Goal: Information Seeking & Learning: Learn about a topic

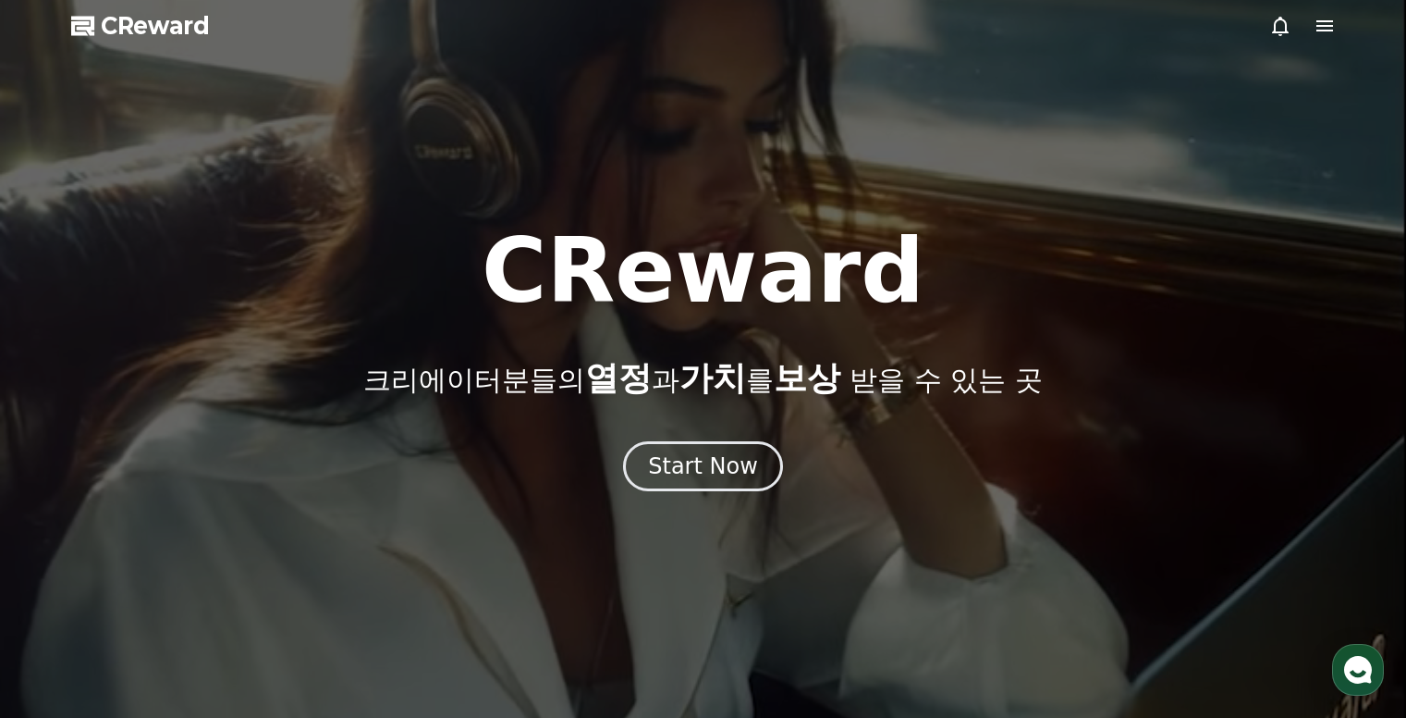
click at [706, 464] on div "Start Now" at bounding box center [703, 466] width 110 height 30
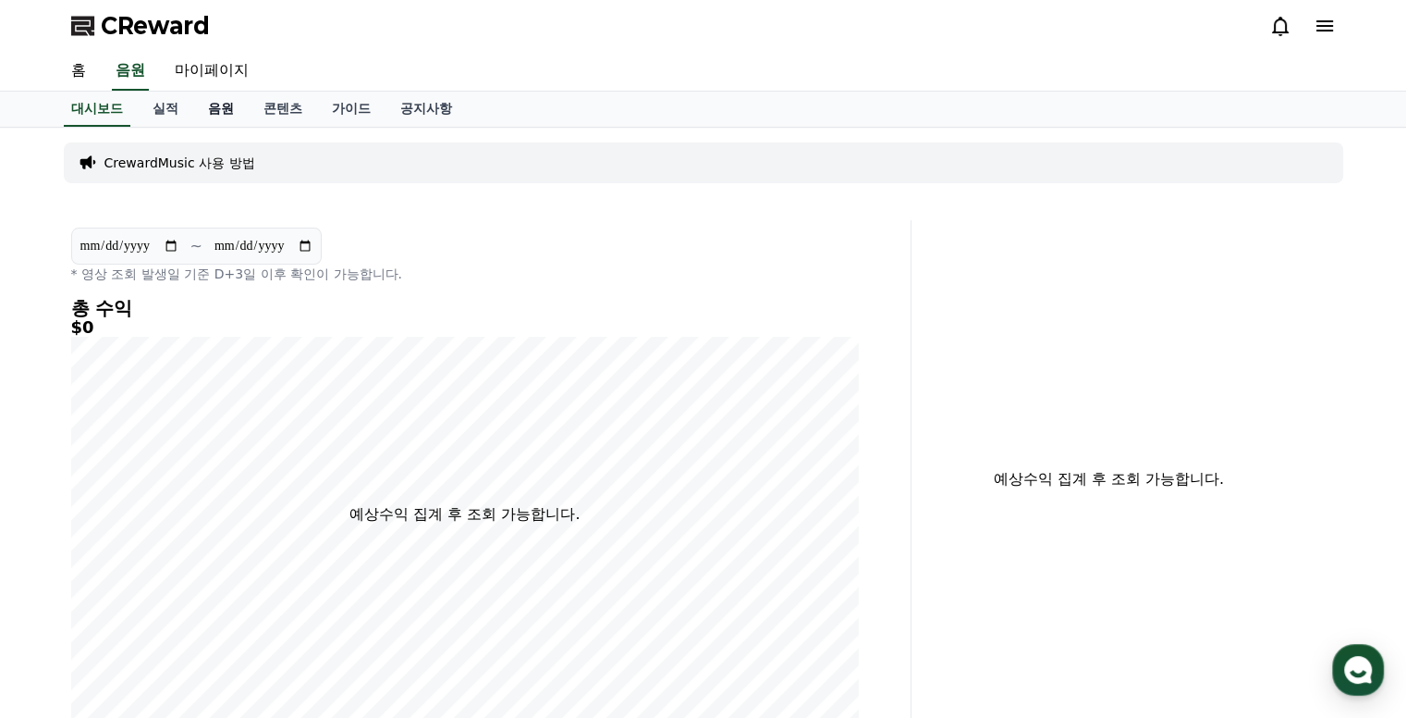
click at [214, 104] on link "음원" at bounding box center [220, 109] width 55 height 35
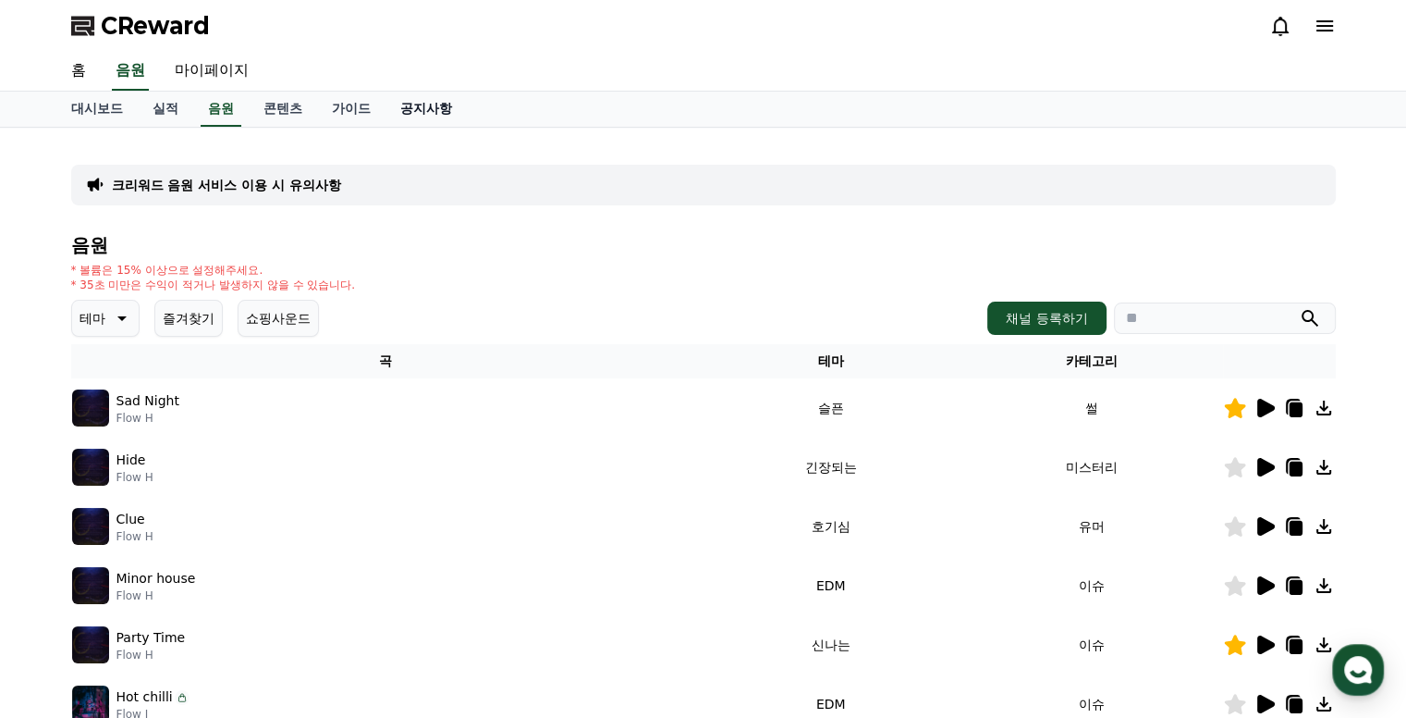
click at [443, 102] on link "공지사항" at bounding box center [426, 109] width 81 height 35
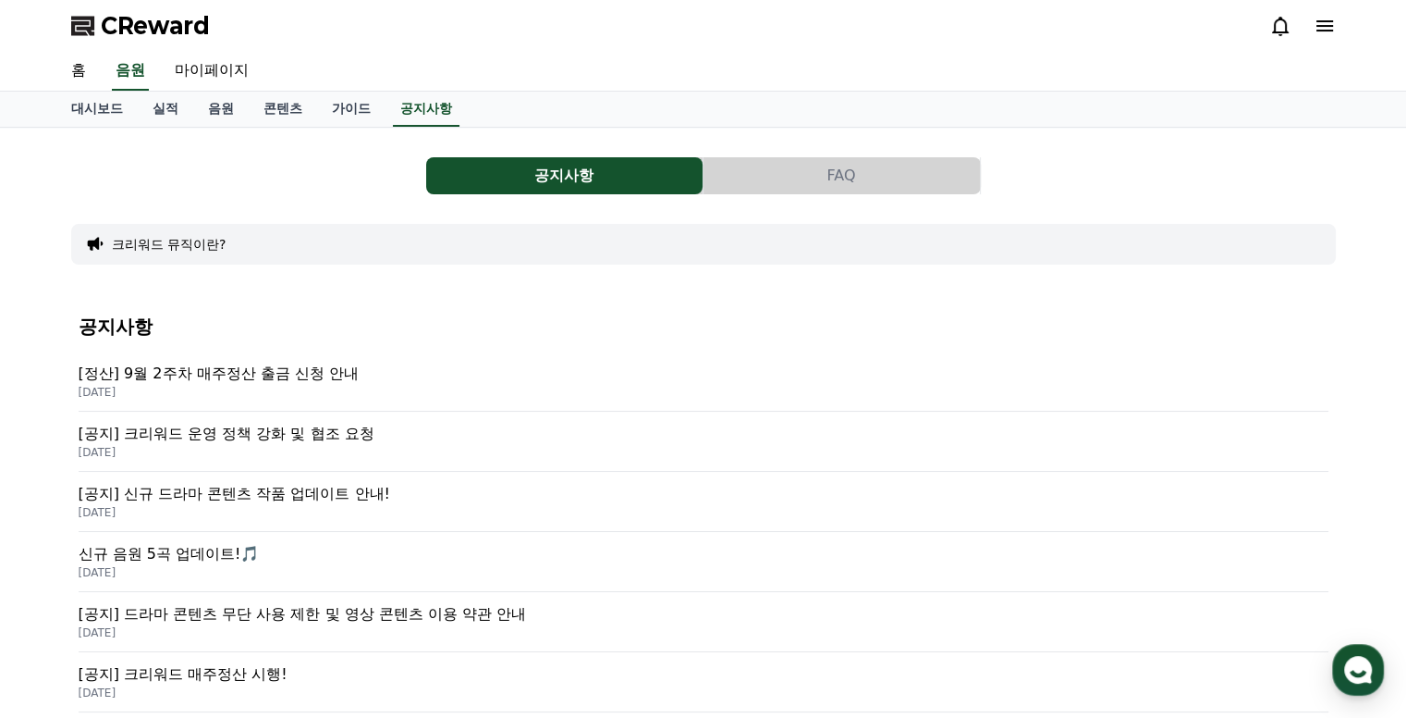
click at [230, 438] on p "[공지] 크리워드 운영 정책 강화 및 협조 요청" at bounding box center [704, 434] width 1250 height 22
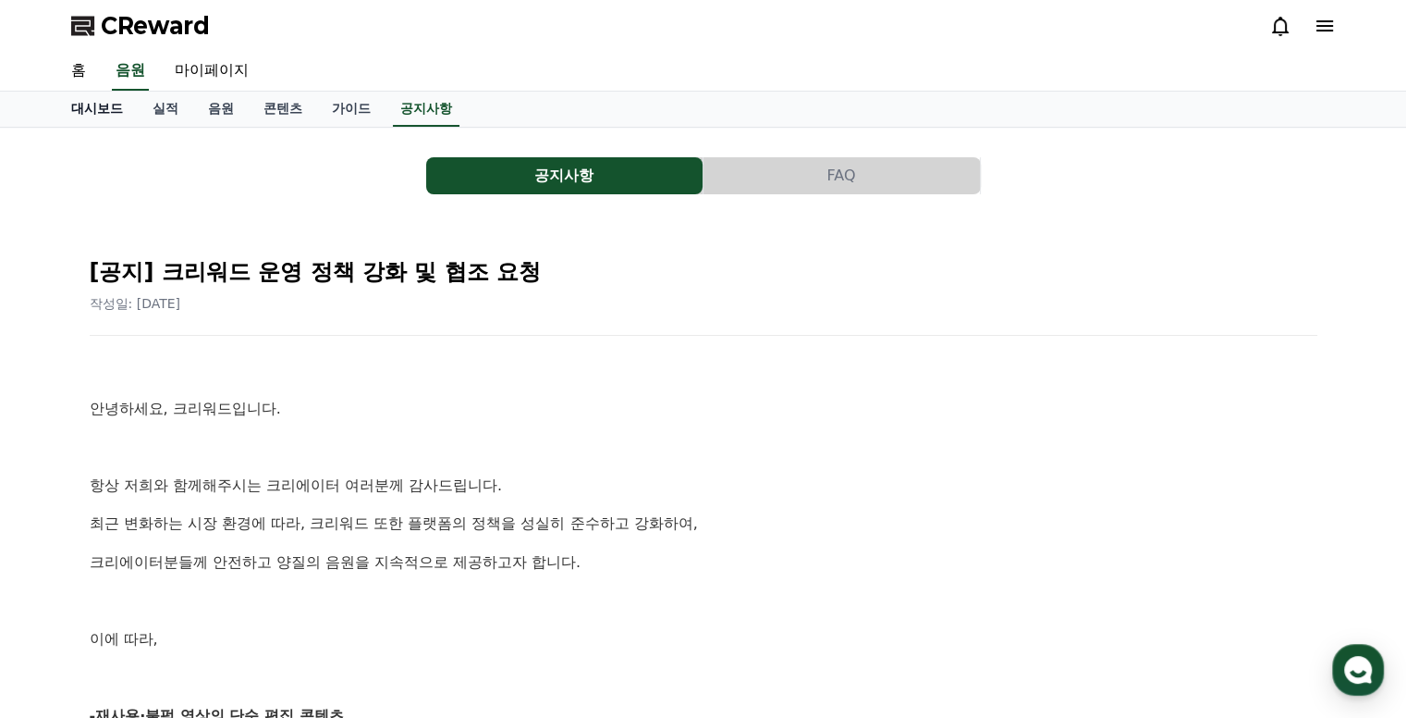
click at [87, 104] on link "대시보드" at bounding box center [96, 109] width 81 height 35
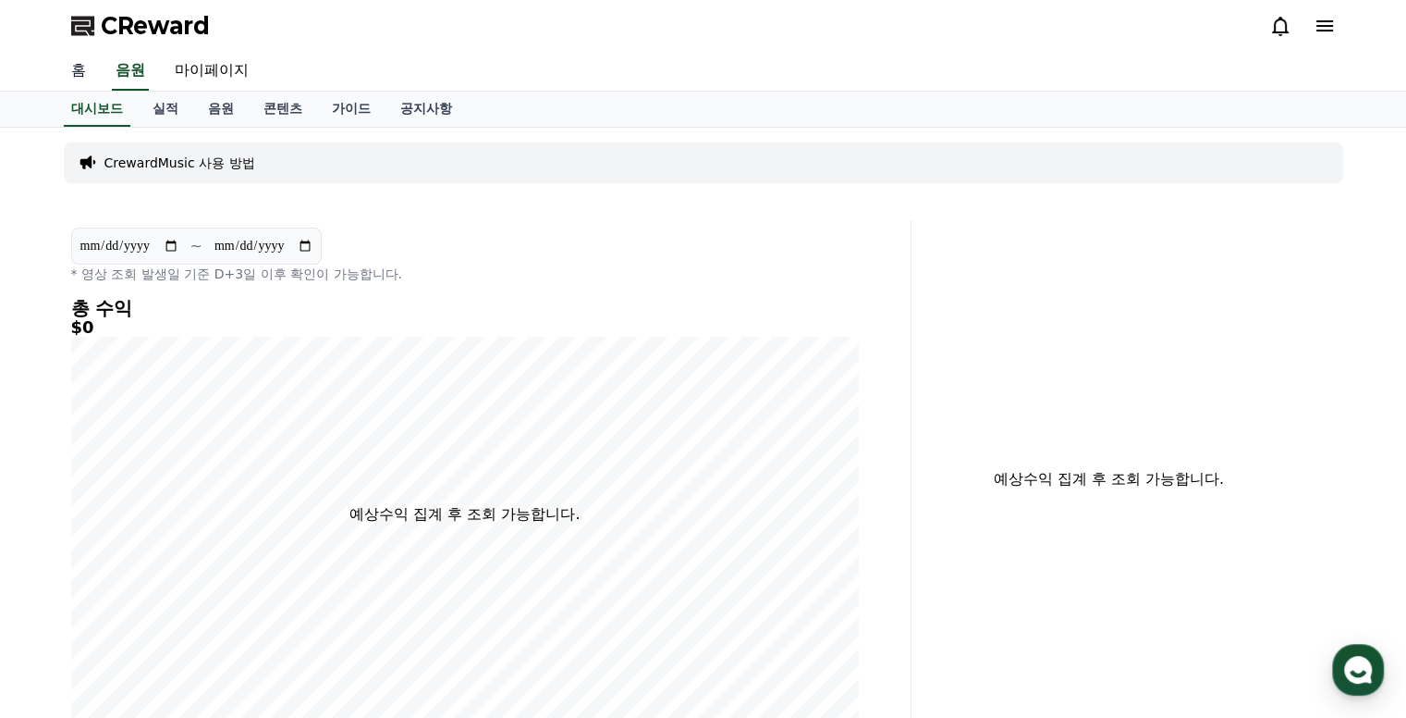
click at [77, 66] on link "홈" at bounding box center [78, 71] width 44 height 39
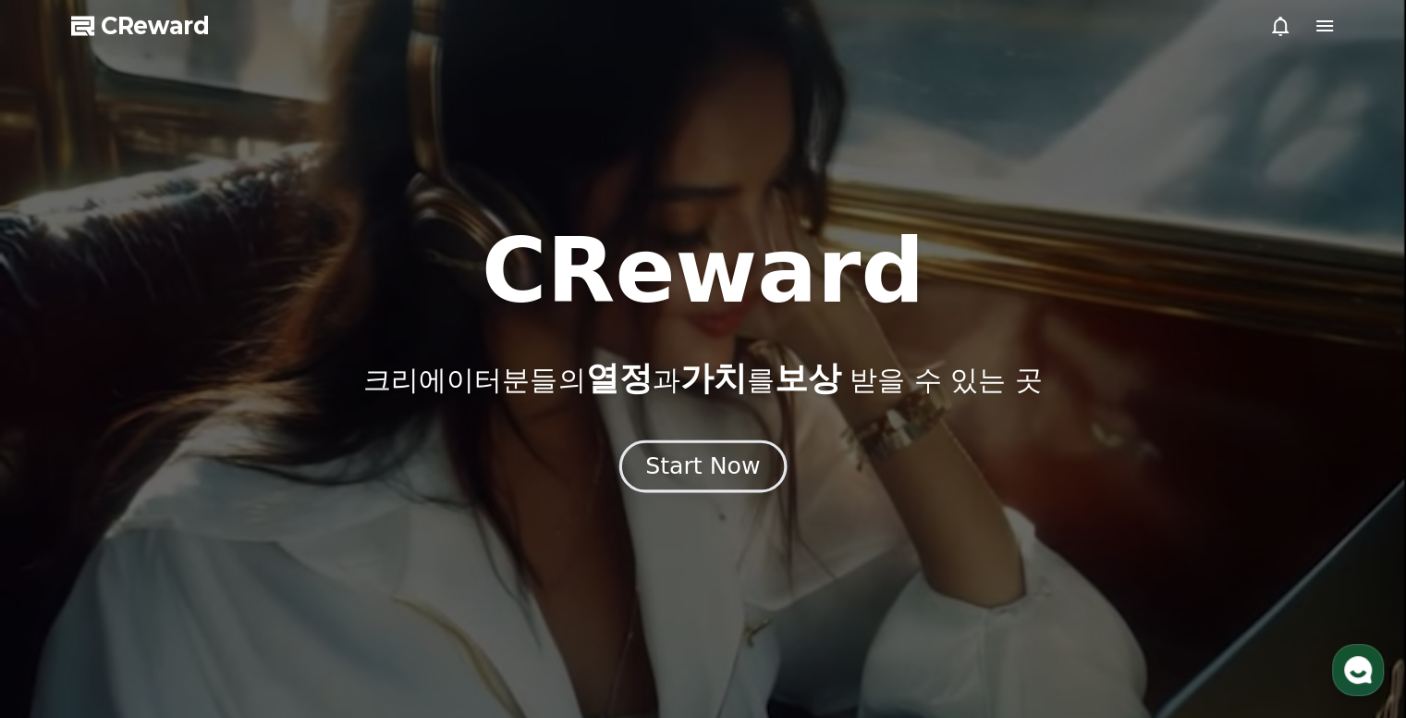
click at [640, 473] on button "Start Now" at bounding box center [703, 466] width 167 height 53
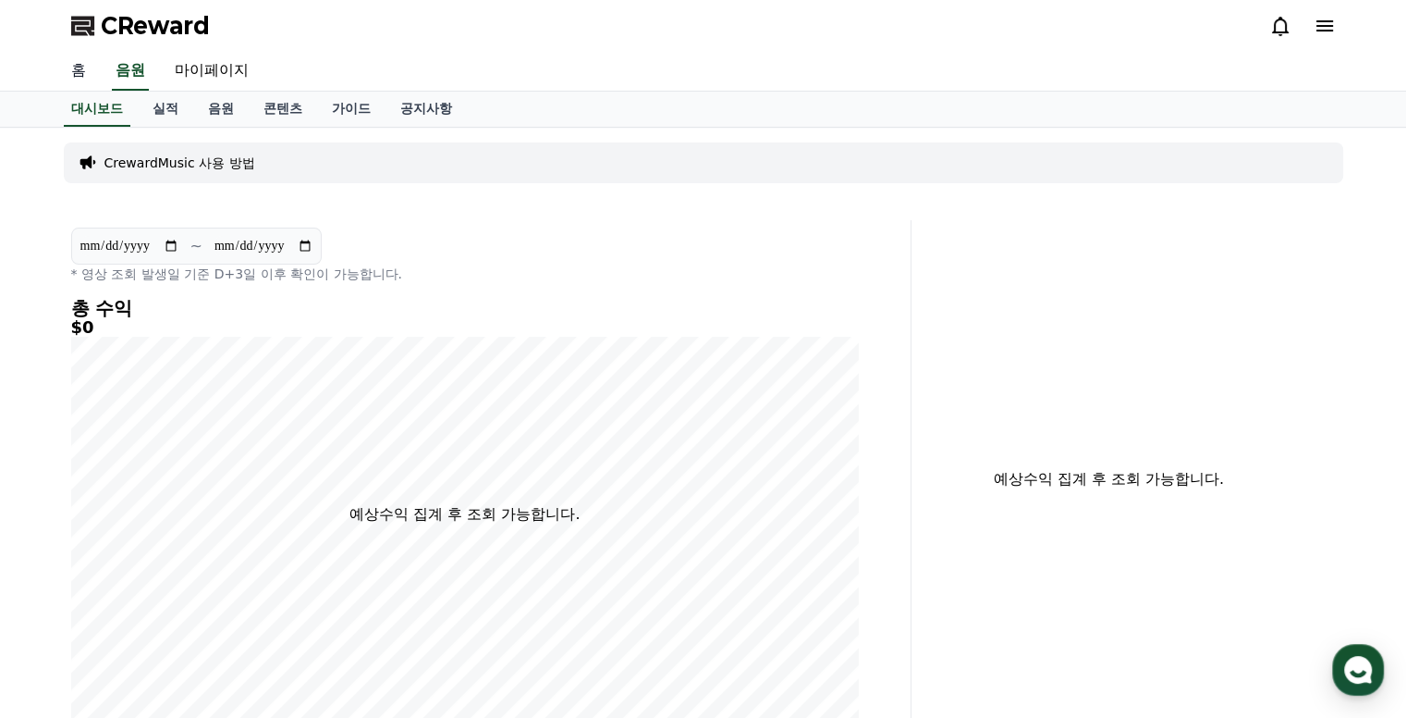
click at [74, 64] on link "홈" at bounding box center [78, 71] width 44 height 39
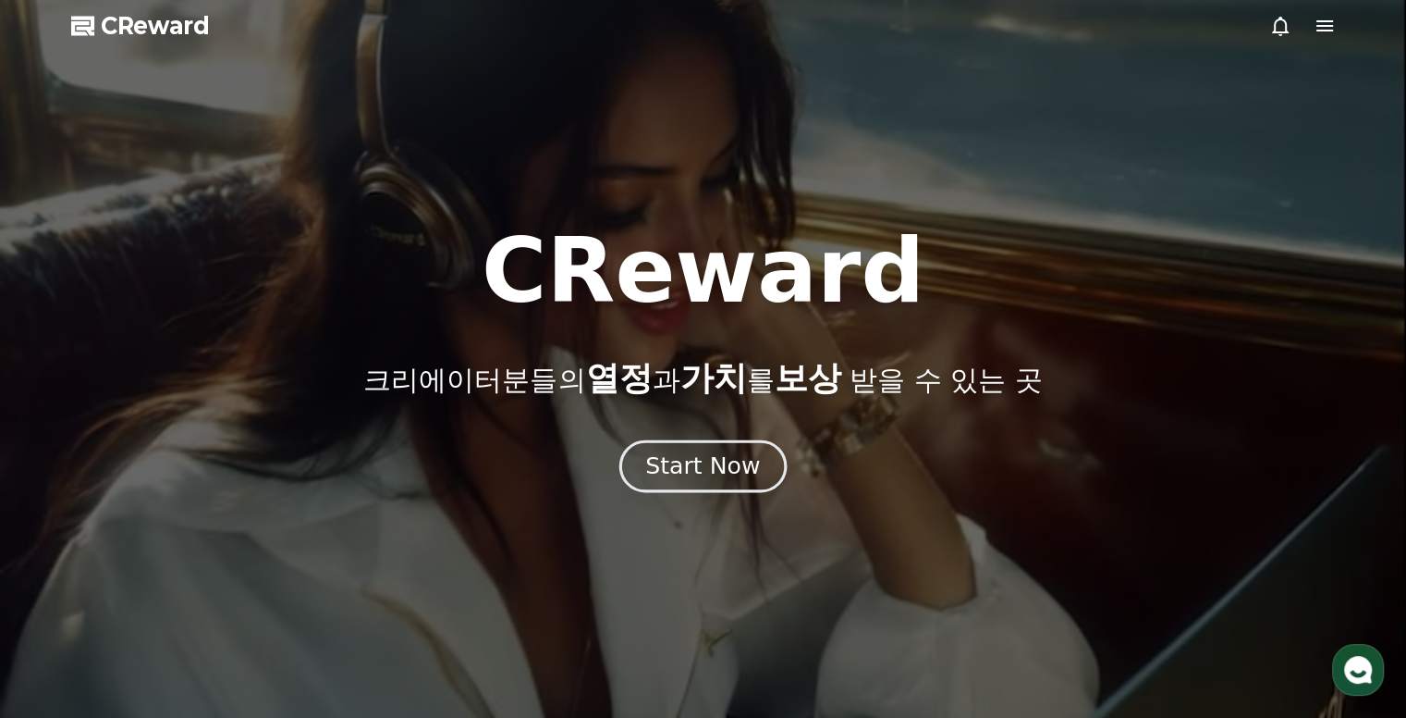
click at [673, 483] on button "Start Now" at bounding box center [703, 466] width 167 height 53
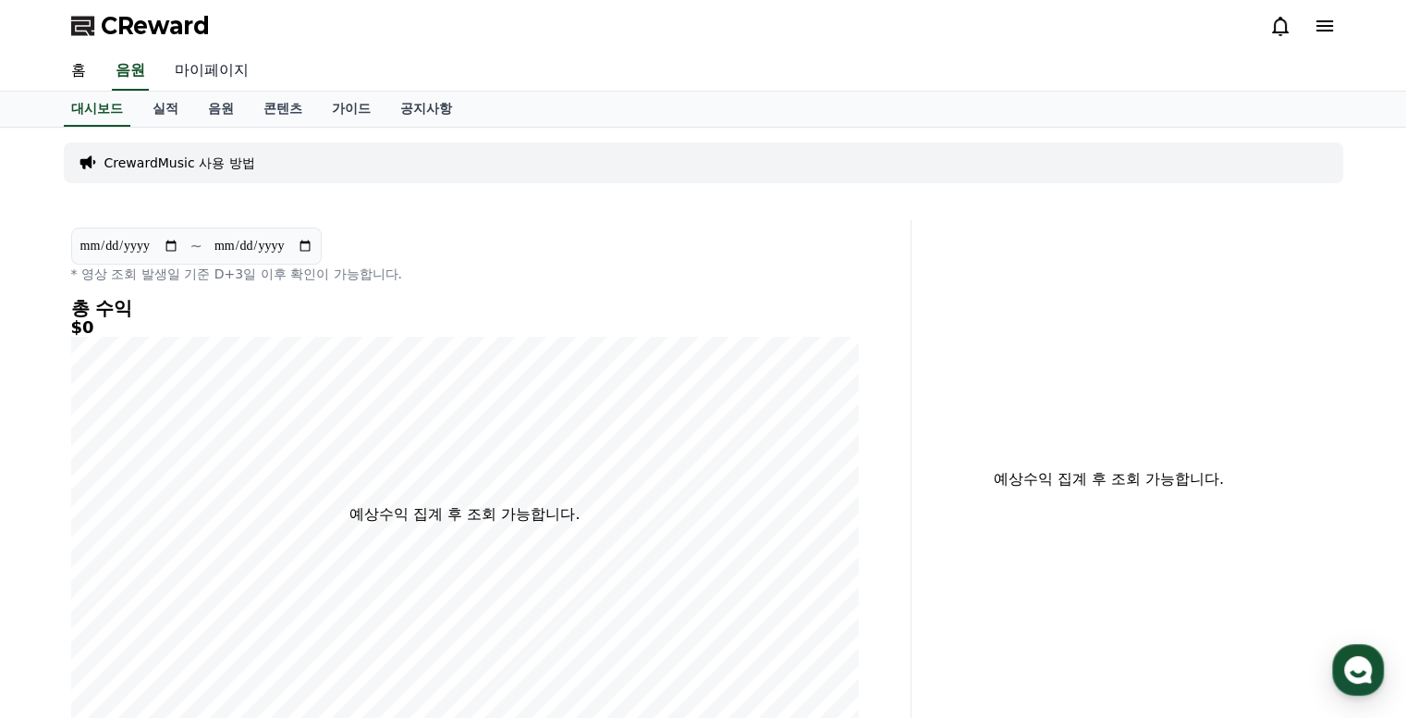
click at [216, 68] on link "마이페이지" at bounding box center [212, 71] width 104 height 39
select select "**********"
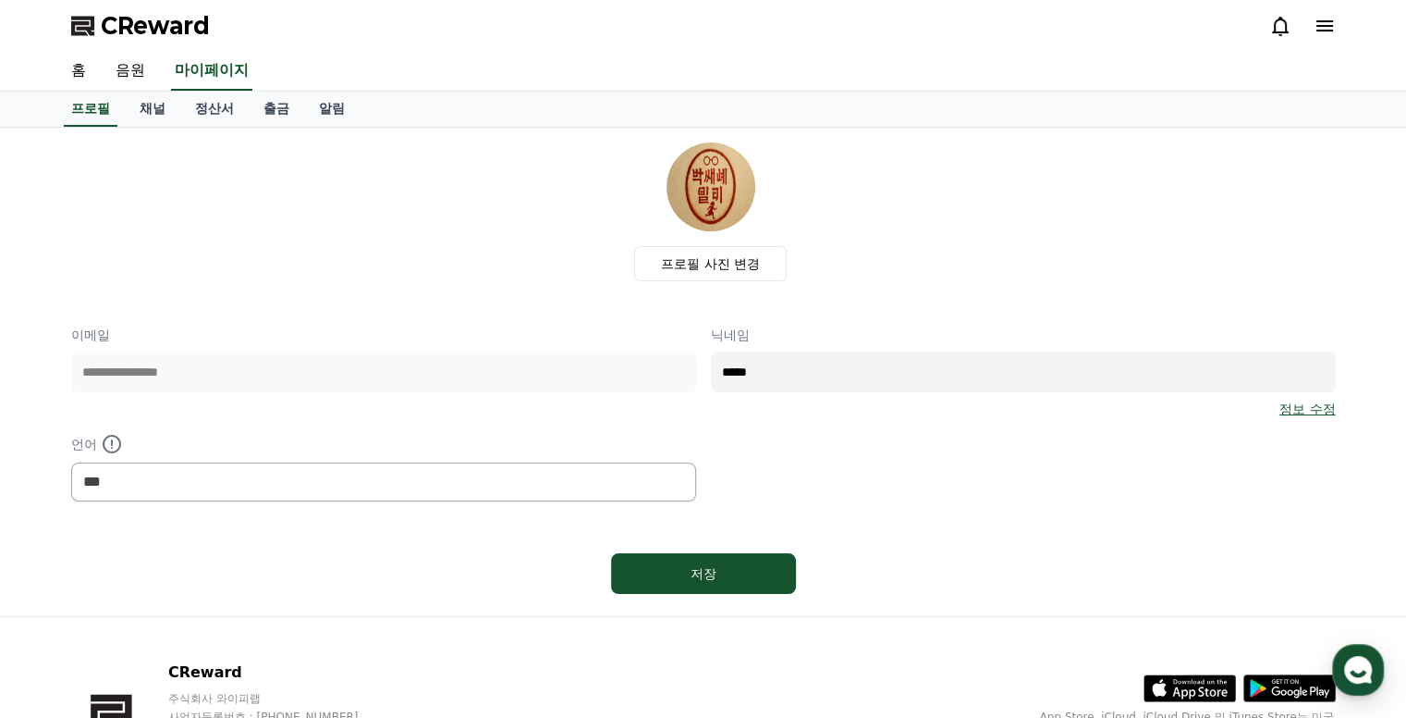
click at [143, 25] on span "CReward" at bounding box center [155, 26] width 109 height 30
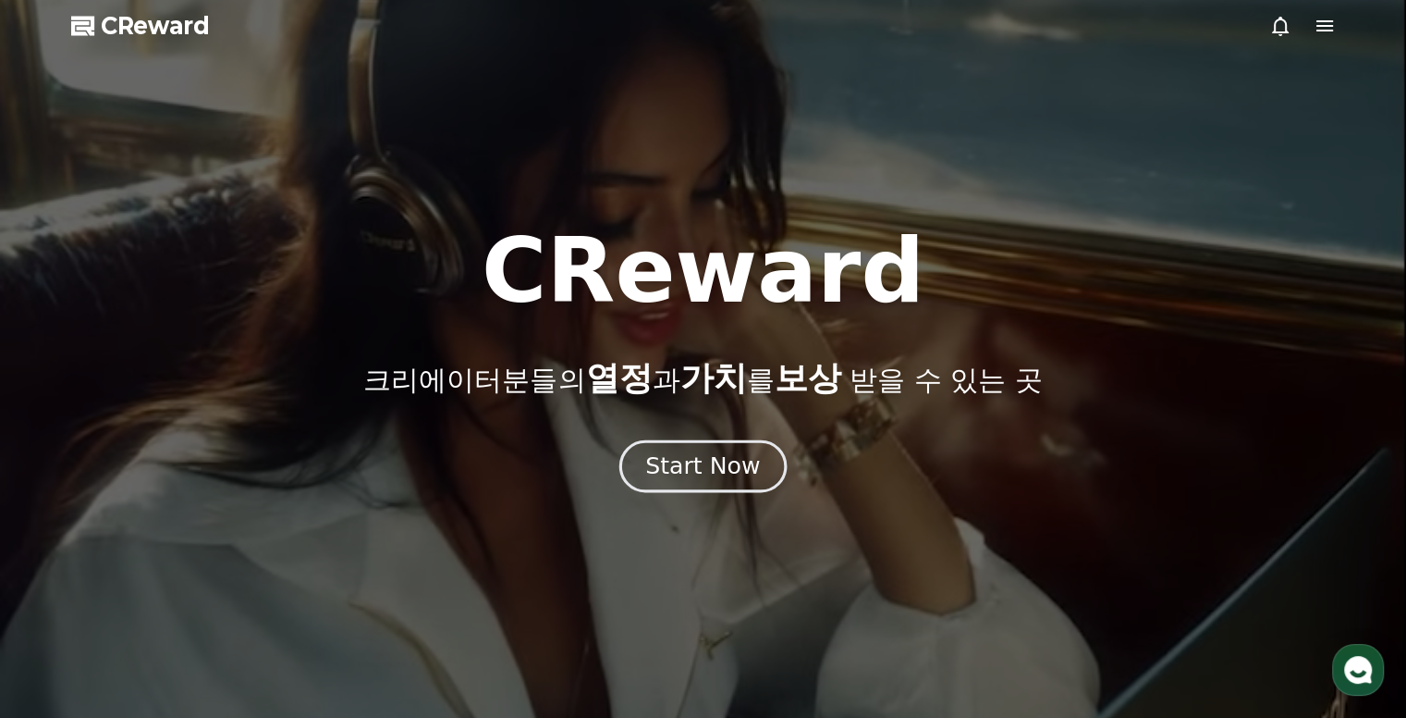
click at [712, 470] on div "Start Now" at bounding box center [702, 465] width 115 height 31
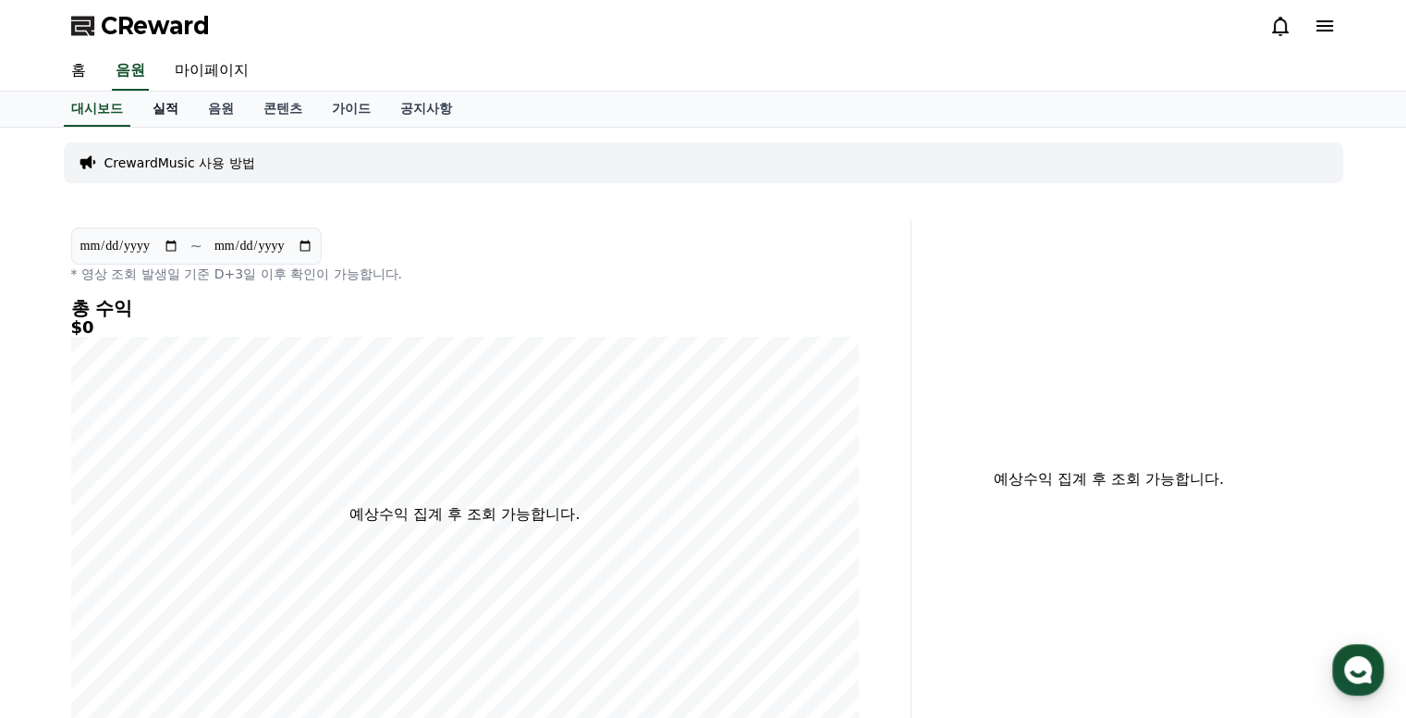
click at [166, 109] on link "실적" at bounding box center [165, 109] width 55 height 35
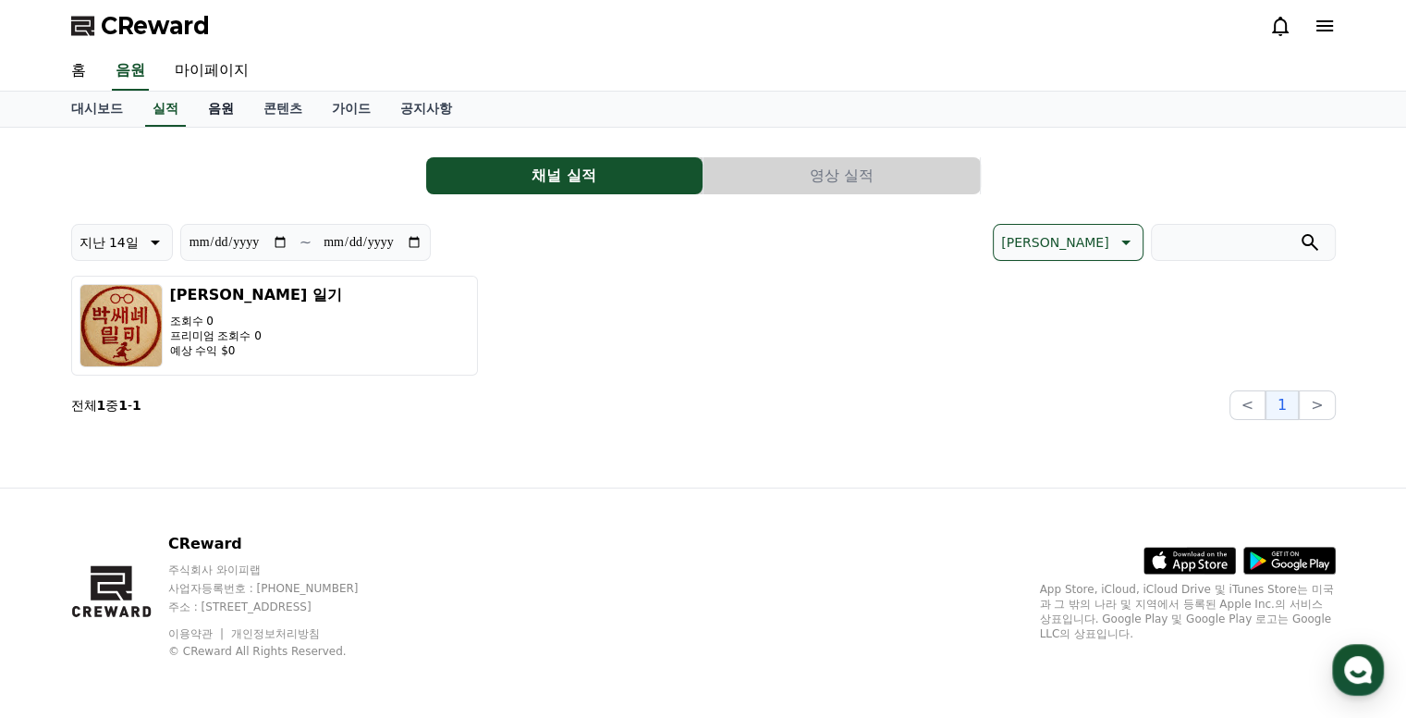
click at [208, 108] on link "음원" at bounding box center [220, 109] width 55 height 35
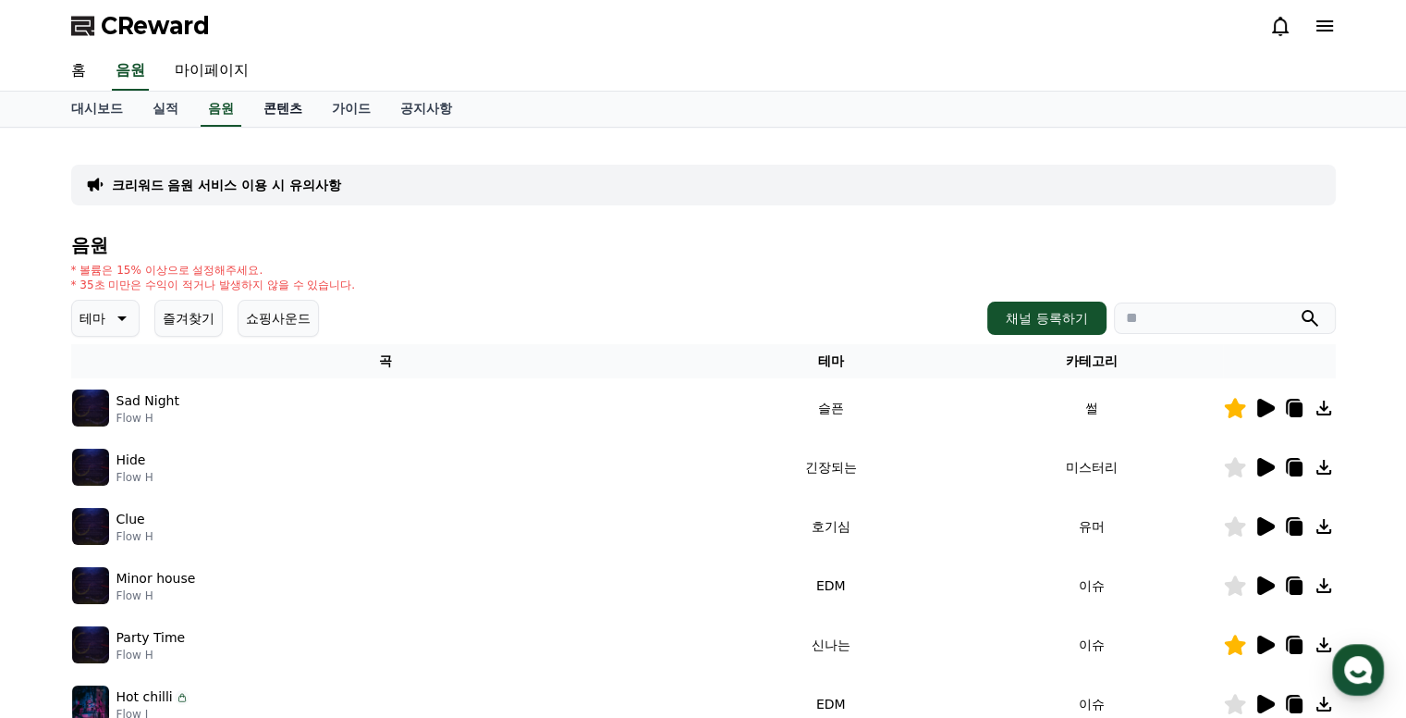
click at [284, 108] on link "콘텐츠" at bounding box center [283, 109] width 68 height 35
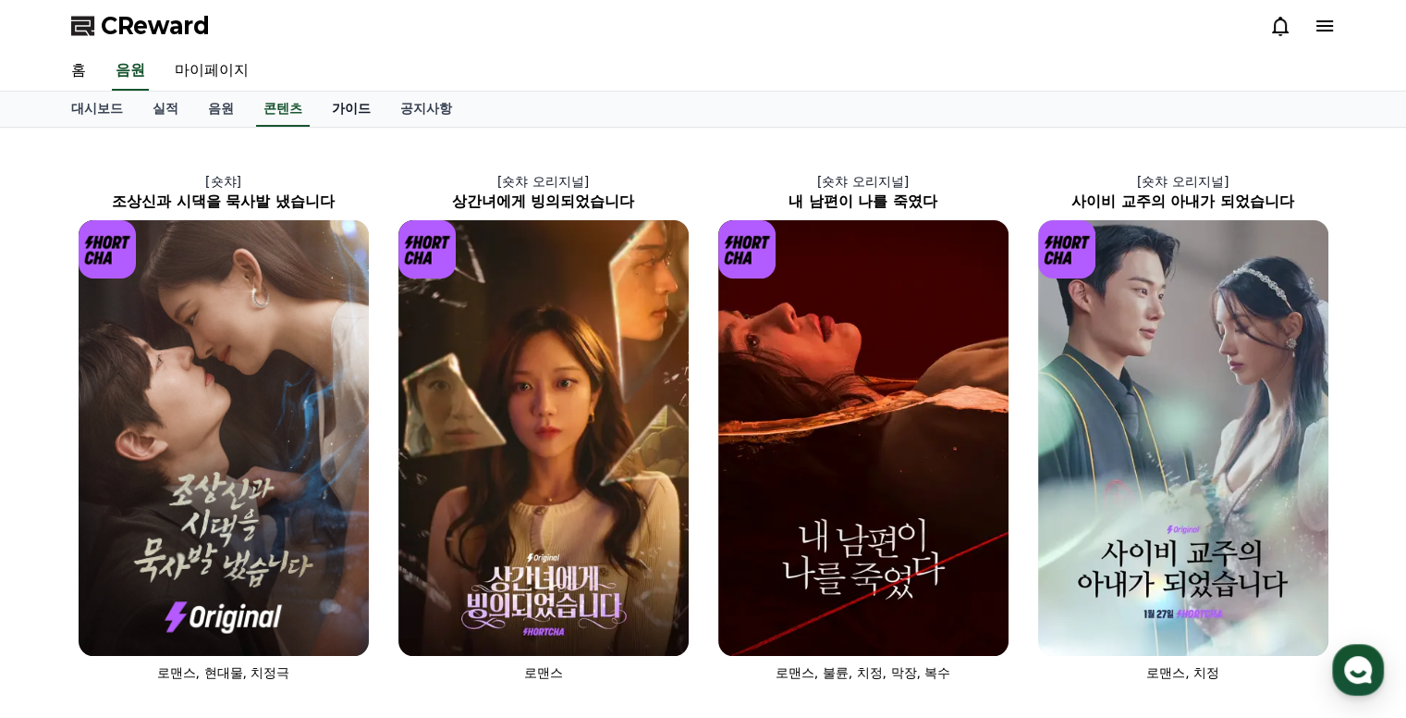
click at [350, 105] on link "가이드" at bounding box center [351, 109] width 68 height 35
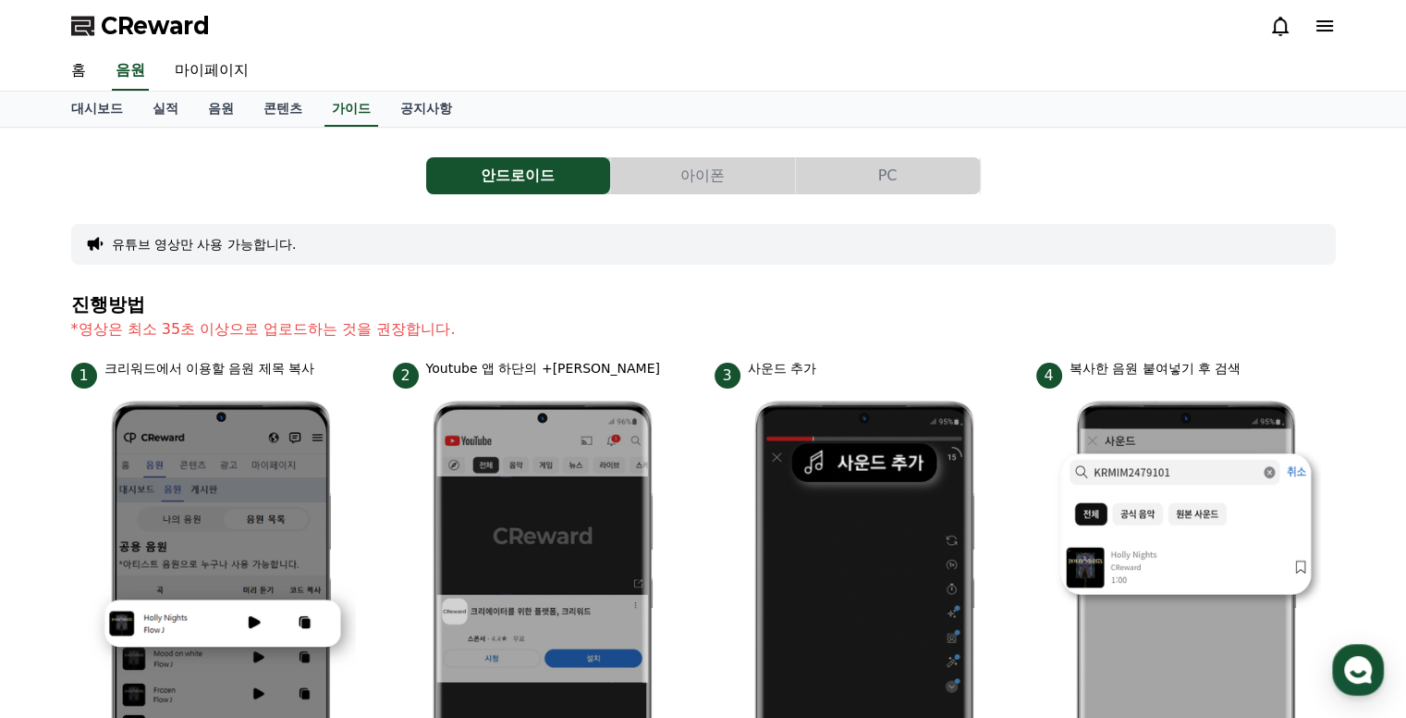
click at [1325, 31] on icon at bounding box center [1325, 25] width 17 height 11
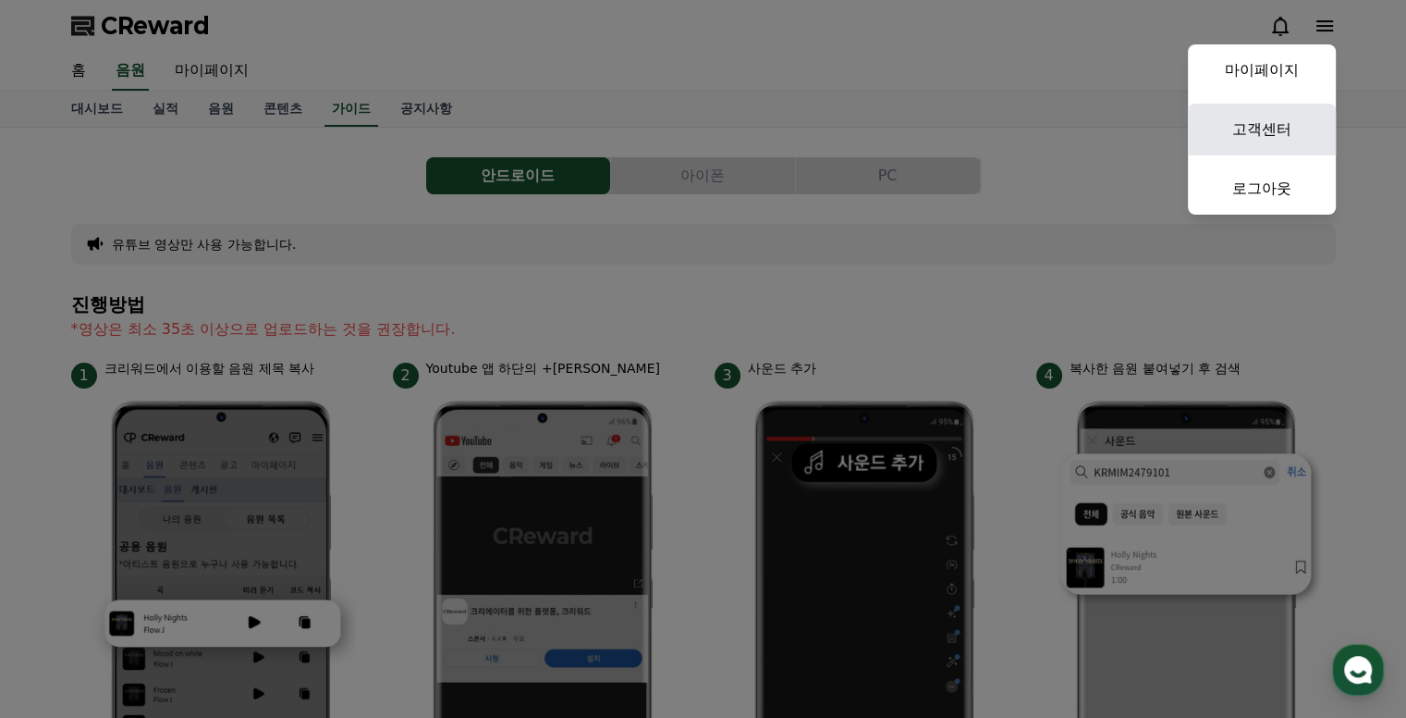
click at [1287, 125] on link "고객센터" at bounding box center [1262, 130] width 148 height 52
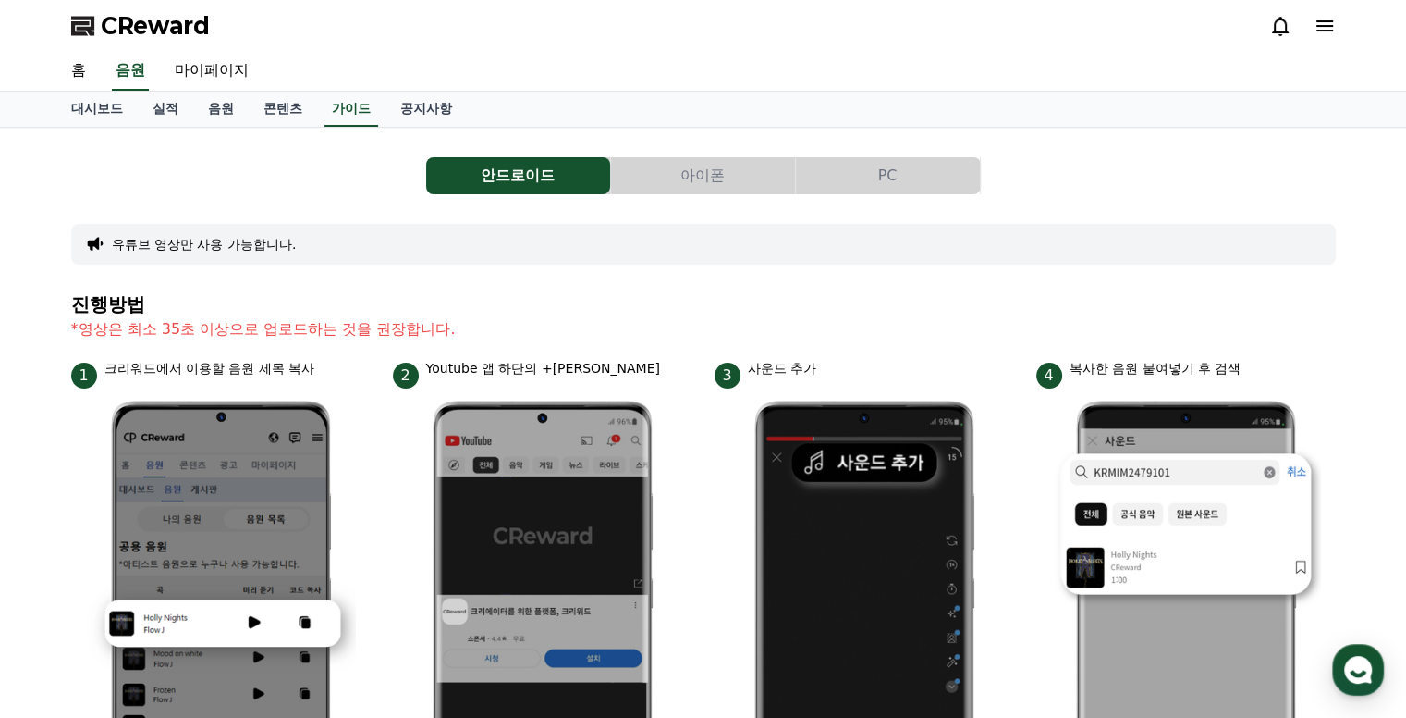
click at [1328, 26] on icon at bounding box center [1325, 25] width 17 height 11
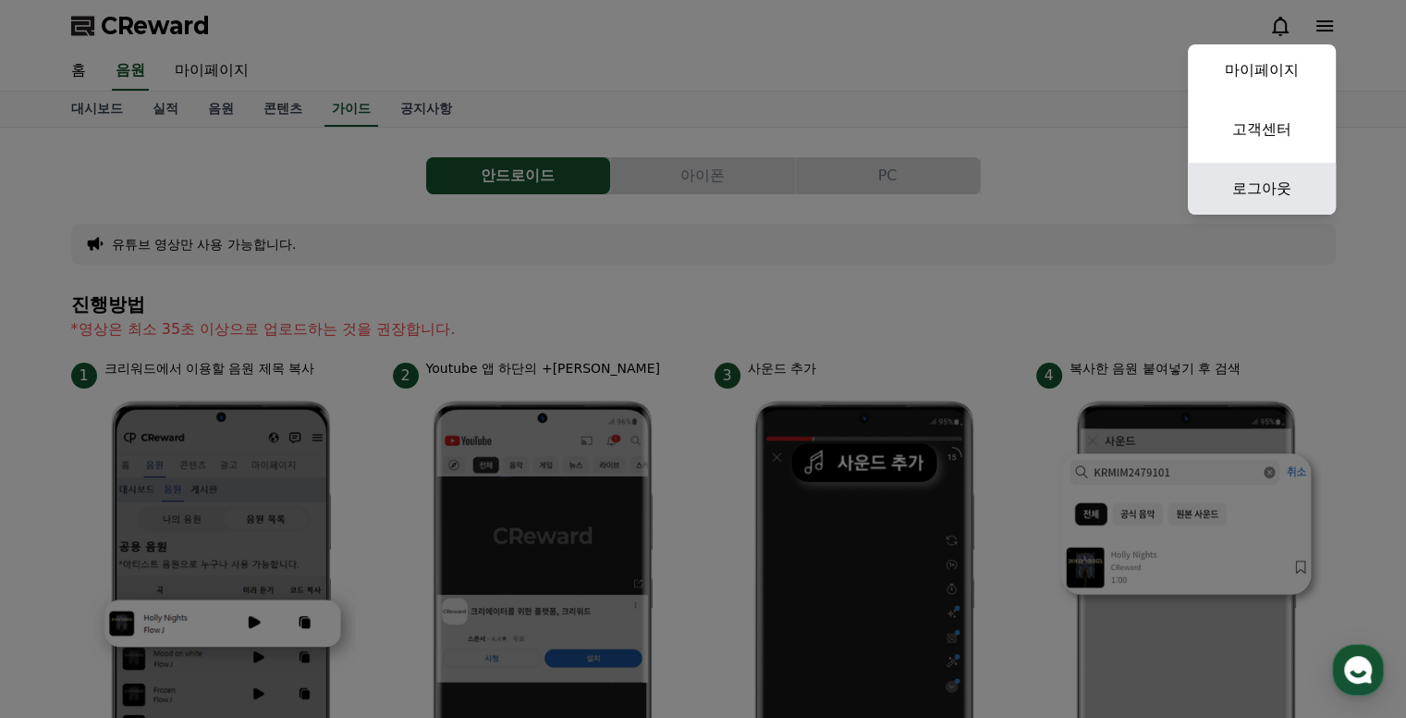
click at [1279, 187] on link "로그아웃" at bounding box center [1262, 189] width 148 height 52
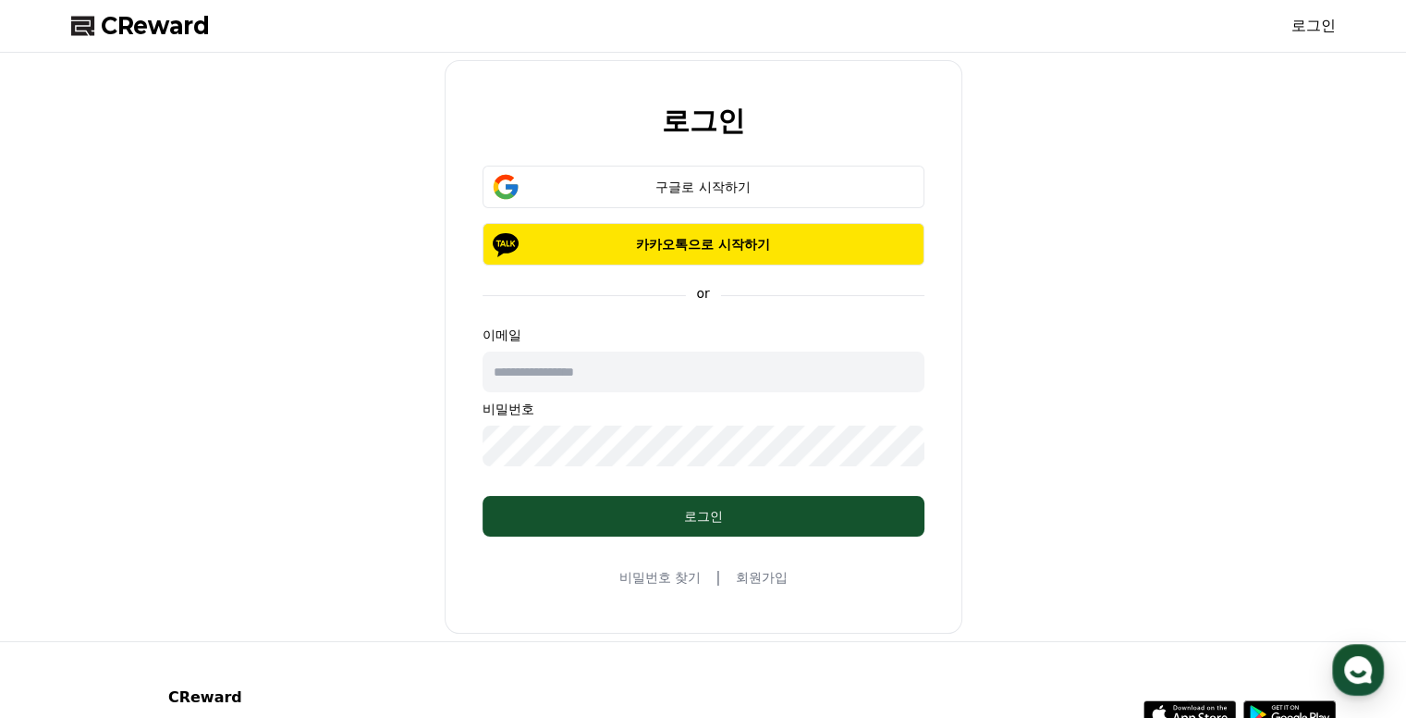
click at [167, 18] on span "CReward" at bounding box center [155, 26] width 109 height 30
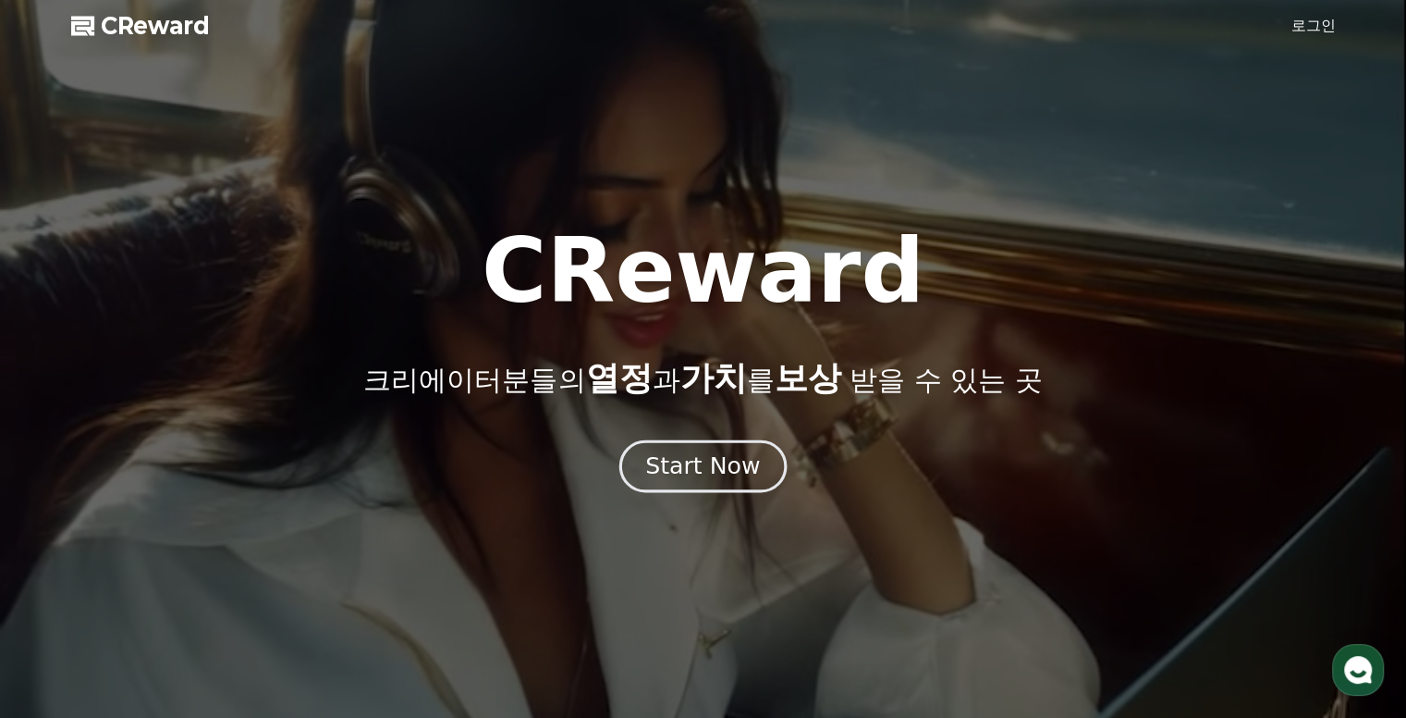
click at [707, 463] on div "Start Now" at bounding box center [702, 465] width 115 height 31
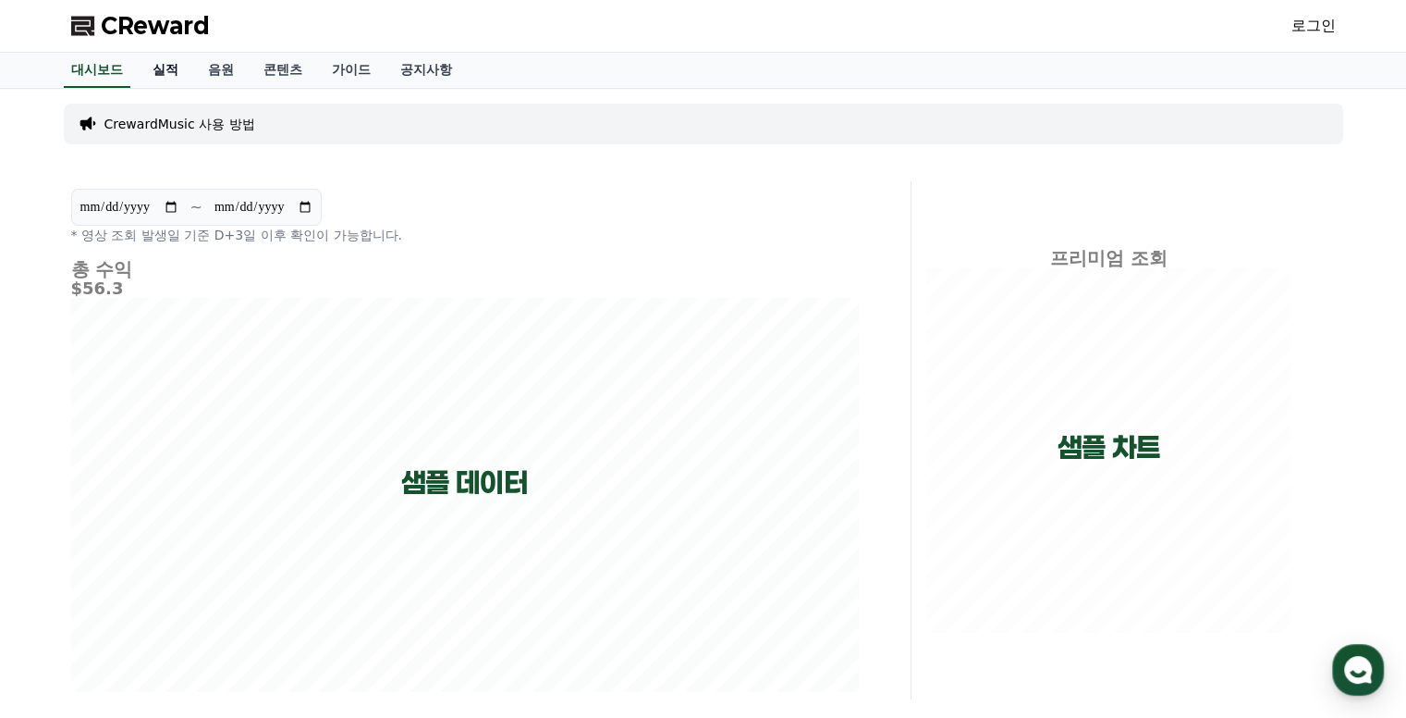
click at [166, 62] on link "실적" at bounding box center [165, 70] width 55 height 35
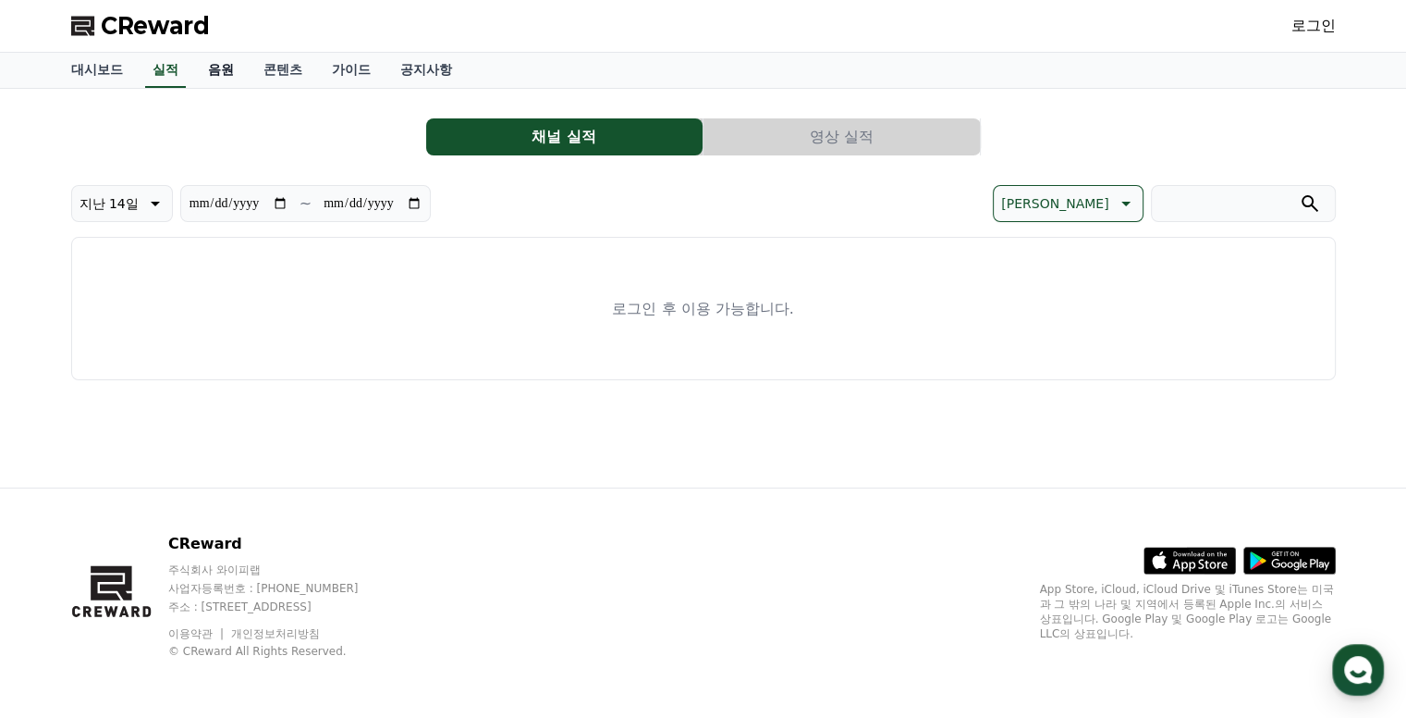
click at [219, 71] on link "음원" at bounding box center [220, 70] width 55 height 35
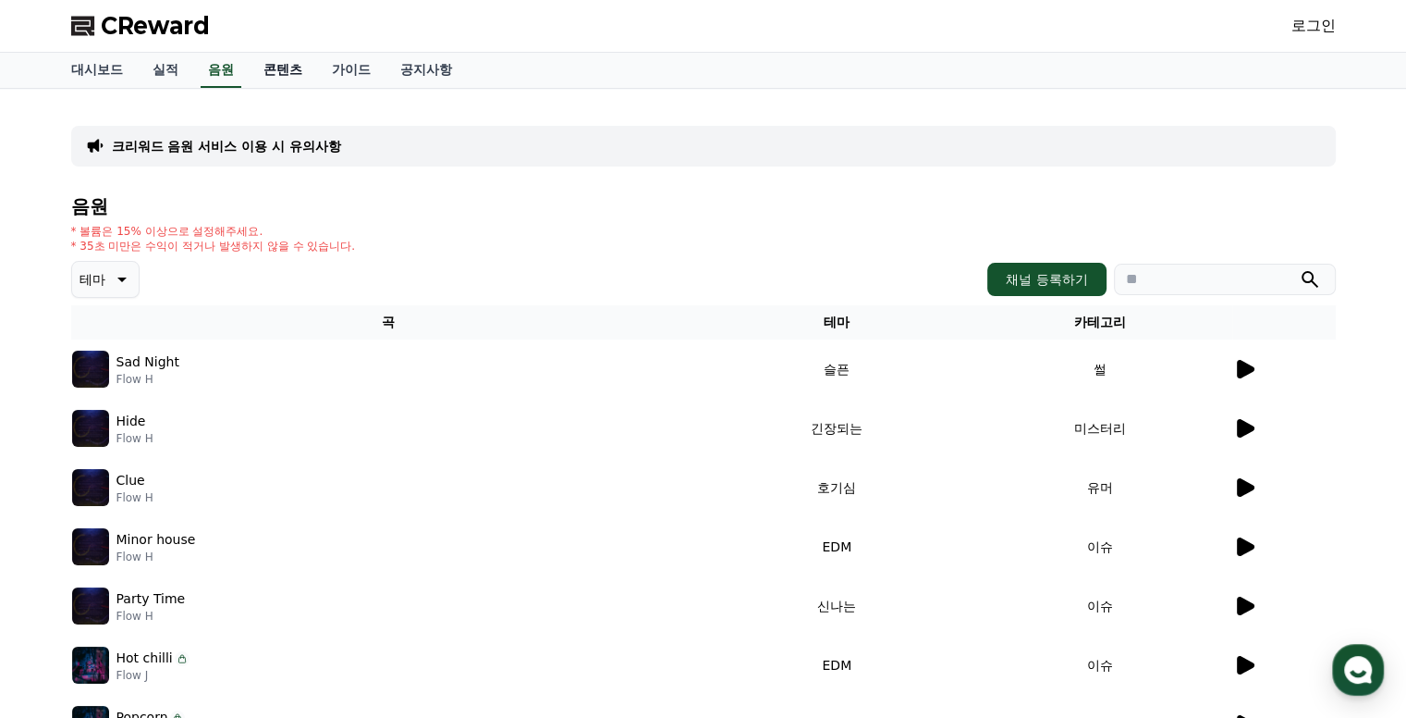
click at [285, 65] on link "콘텐츠" at bounding box center [283, 70] width 68 height 35
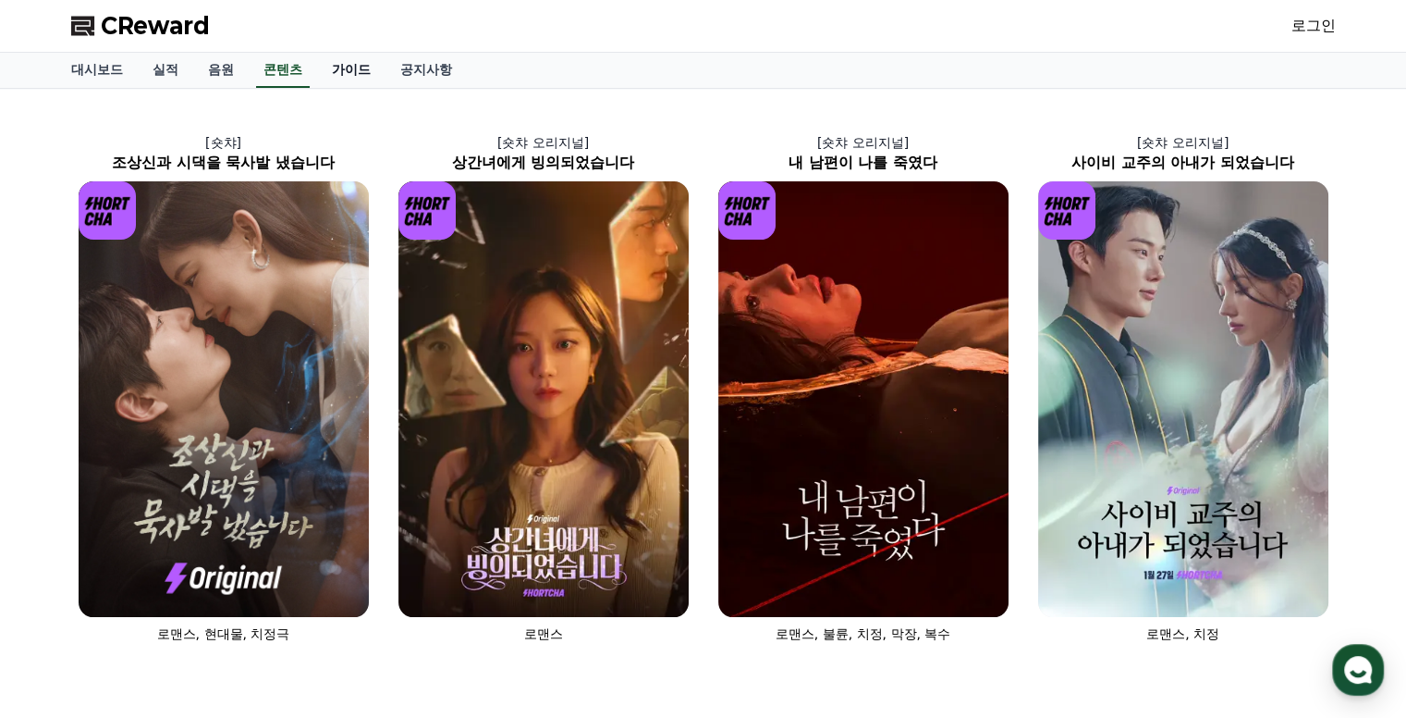
click at [348, 69] on link "가이드" at bounding box center [351, 70] width 68 height 35
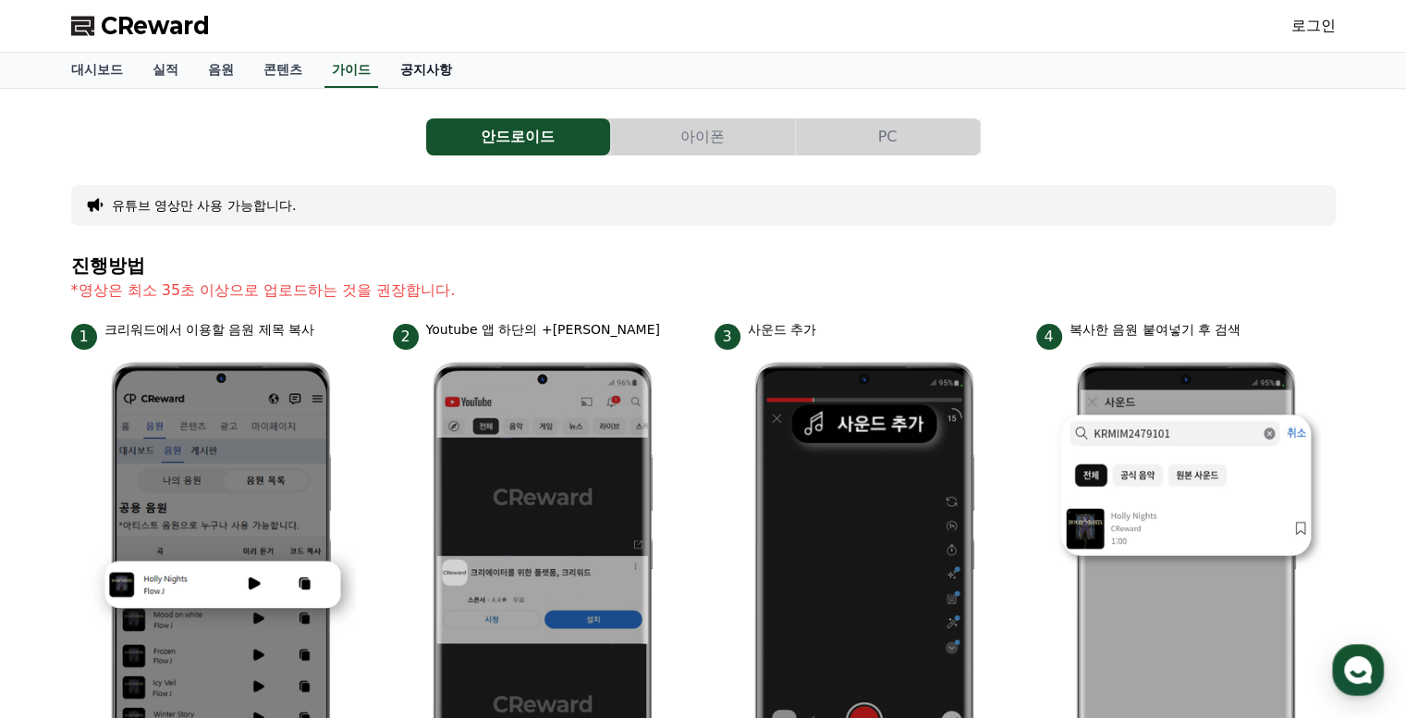
click at [440, 71] on link "공지사항" at bounding box center [426, 70] width 81 height 35
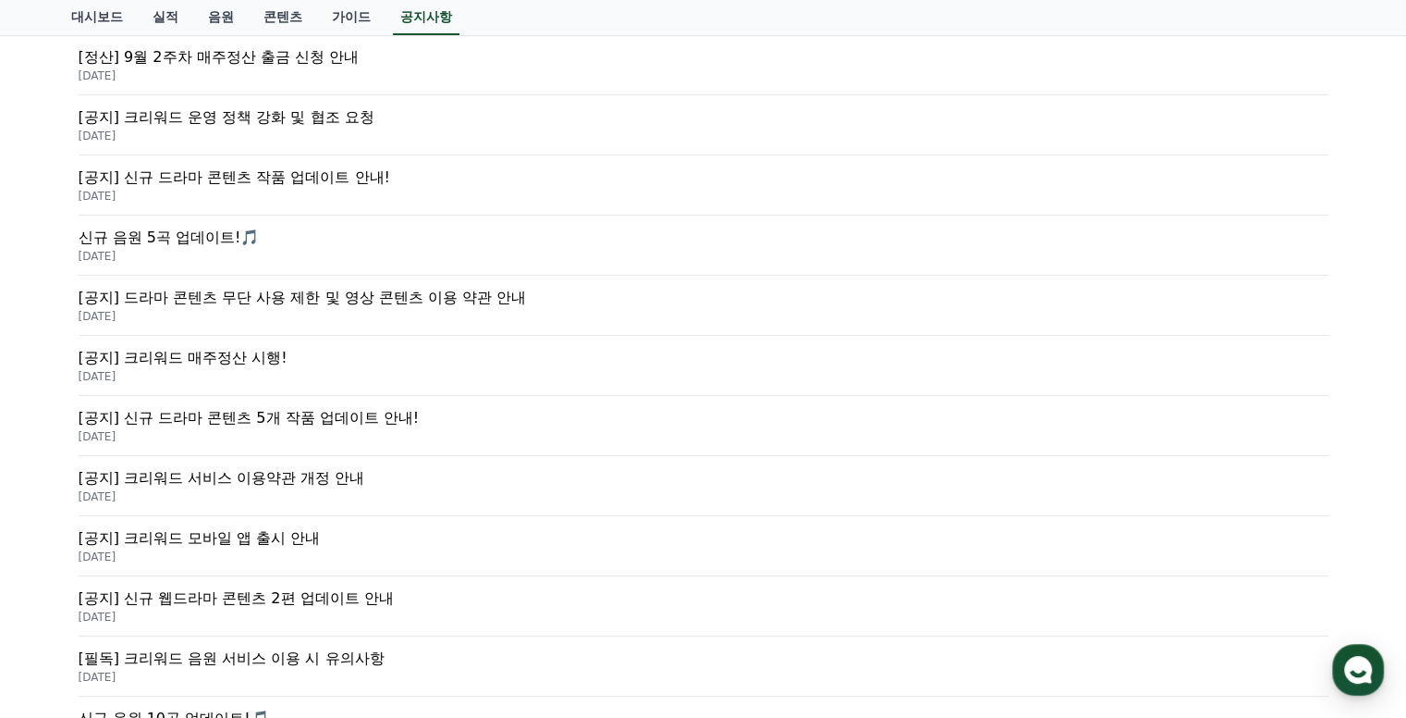
scroll to position [581, 0]
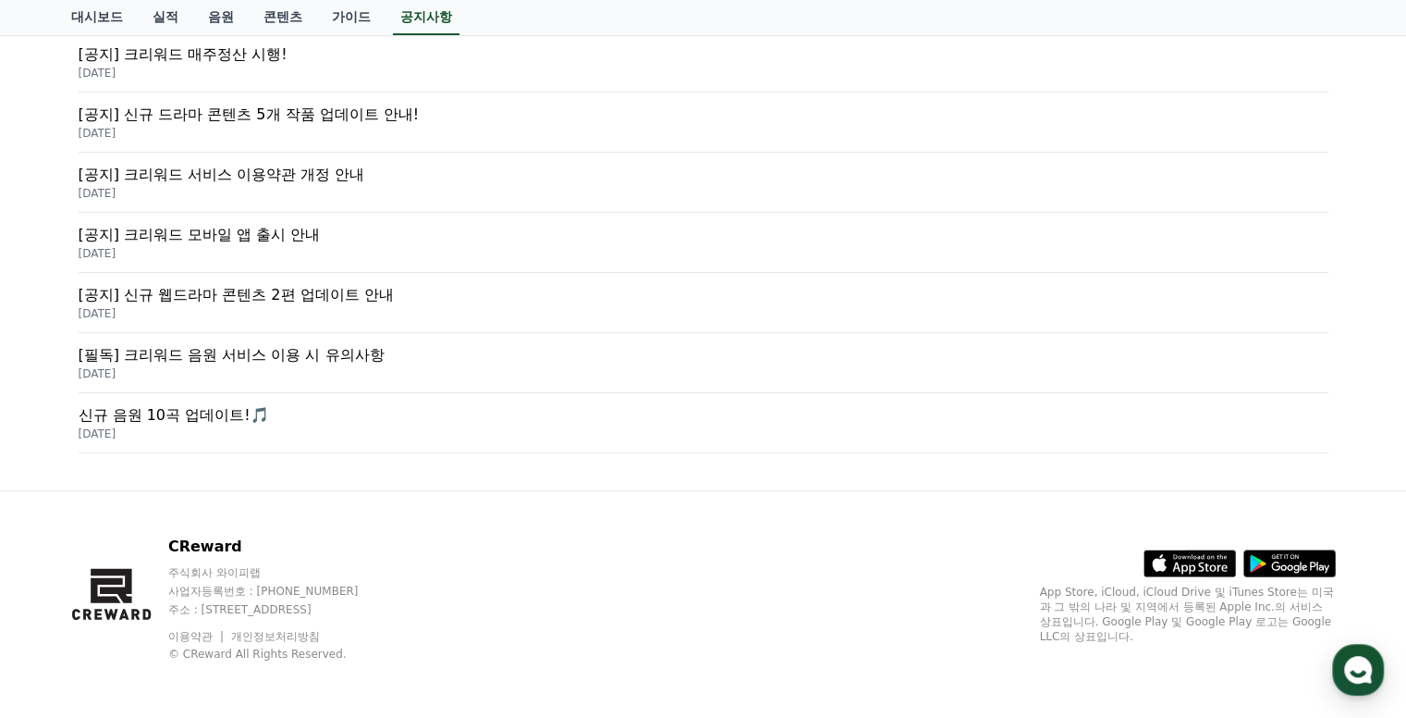
click at [320, 358] on p "[필독] 크리워드 음원 서비스 이용 시 유의사항" at bounding box center [704, 355] width 1250 height 22
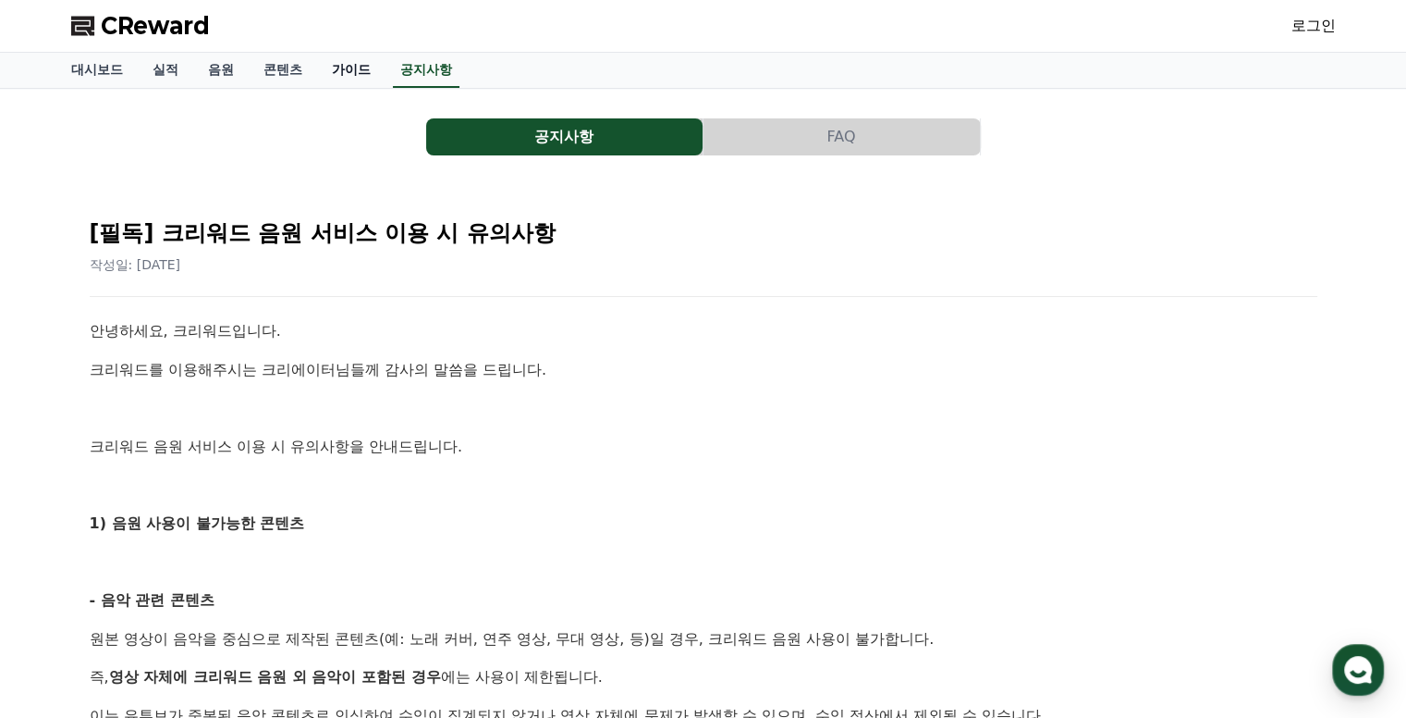
click at [357, 67] on link "가이드" at bounding box center [351, 70] width 68 height 35
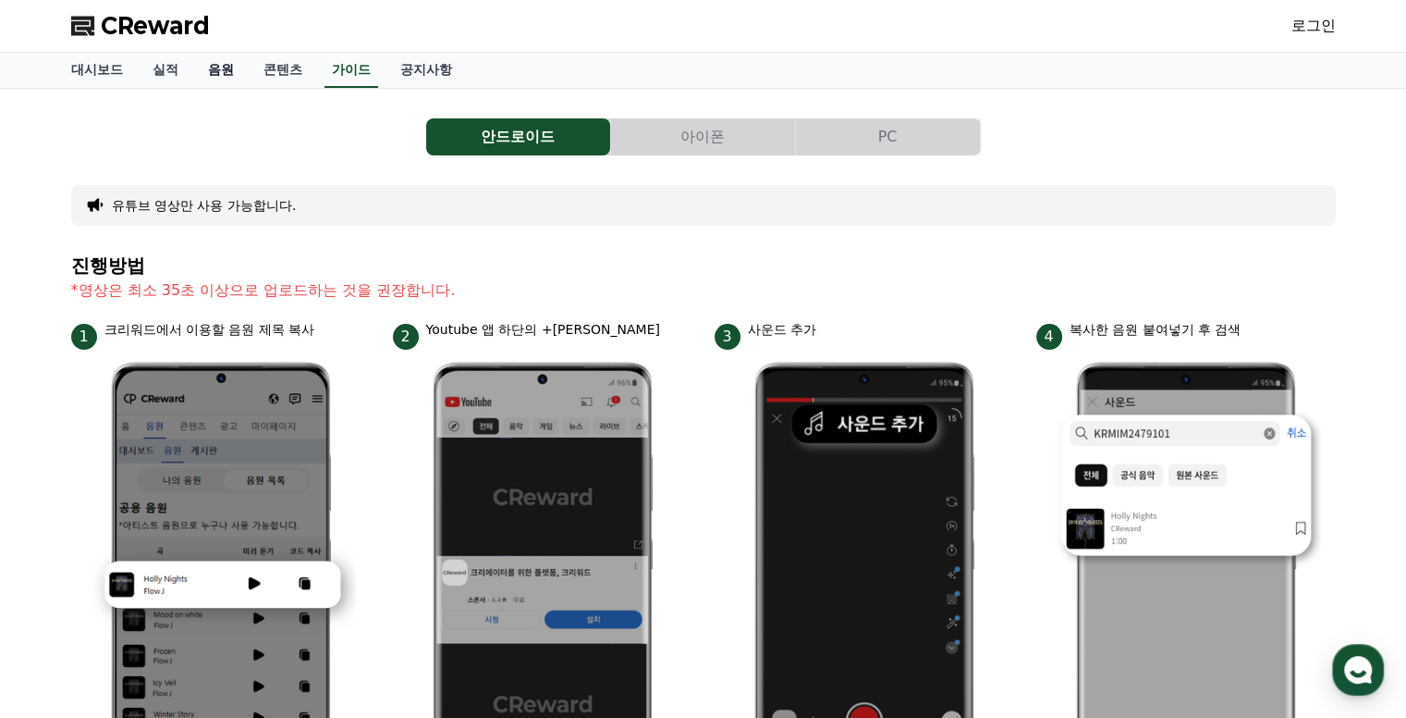
click at [208, 78] on link "음원" at bounding box center [220, 70] width 55 height 35
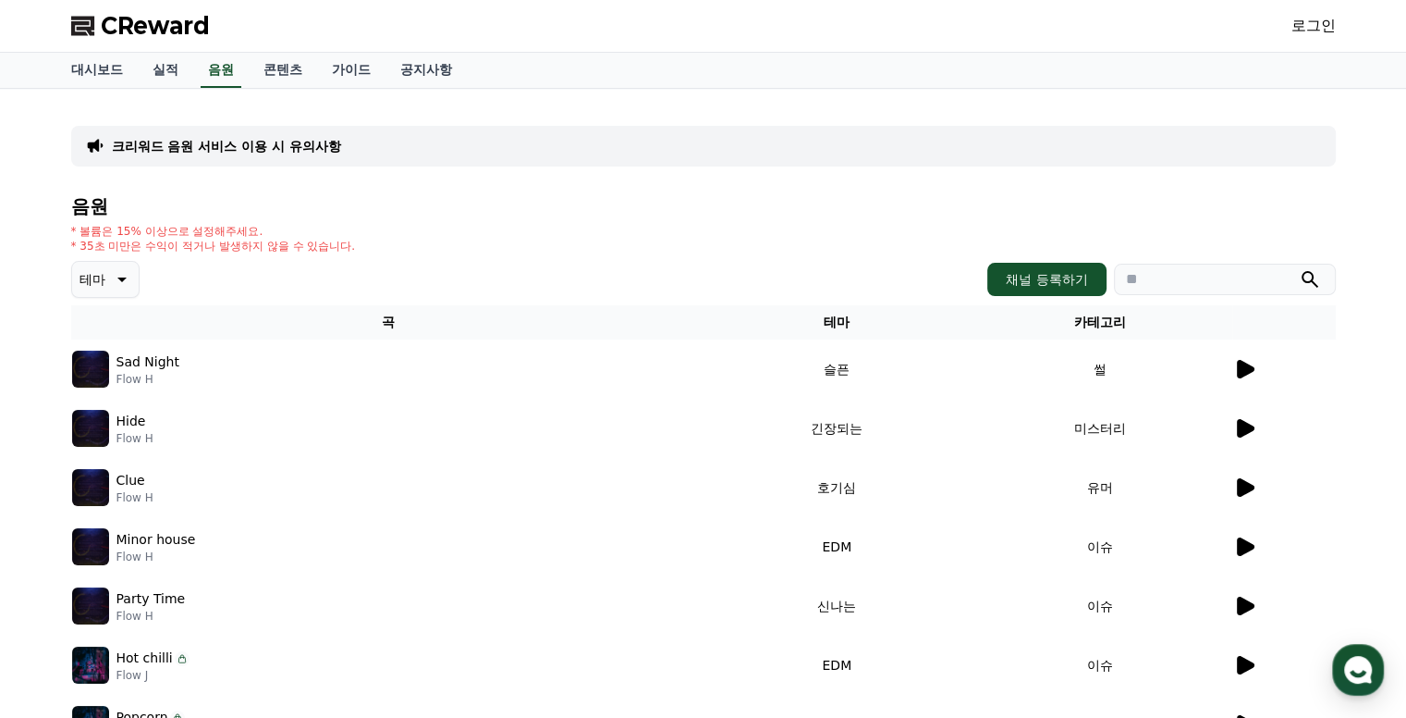
click at [149, 153] on p "크리워드 음원 서비스 이용 시 유의사항" at bounding box center [226, 146] width 229 height 18
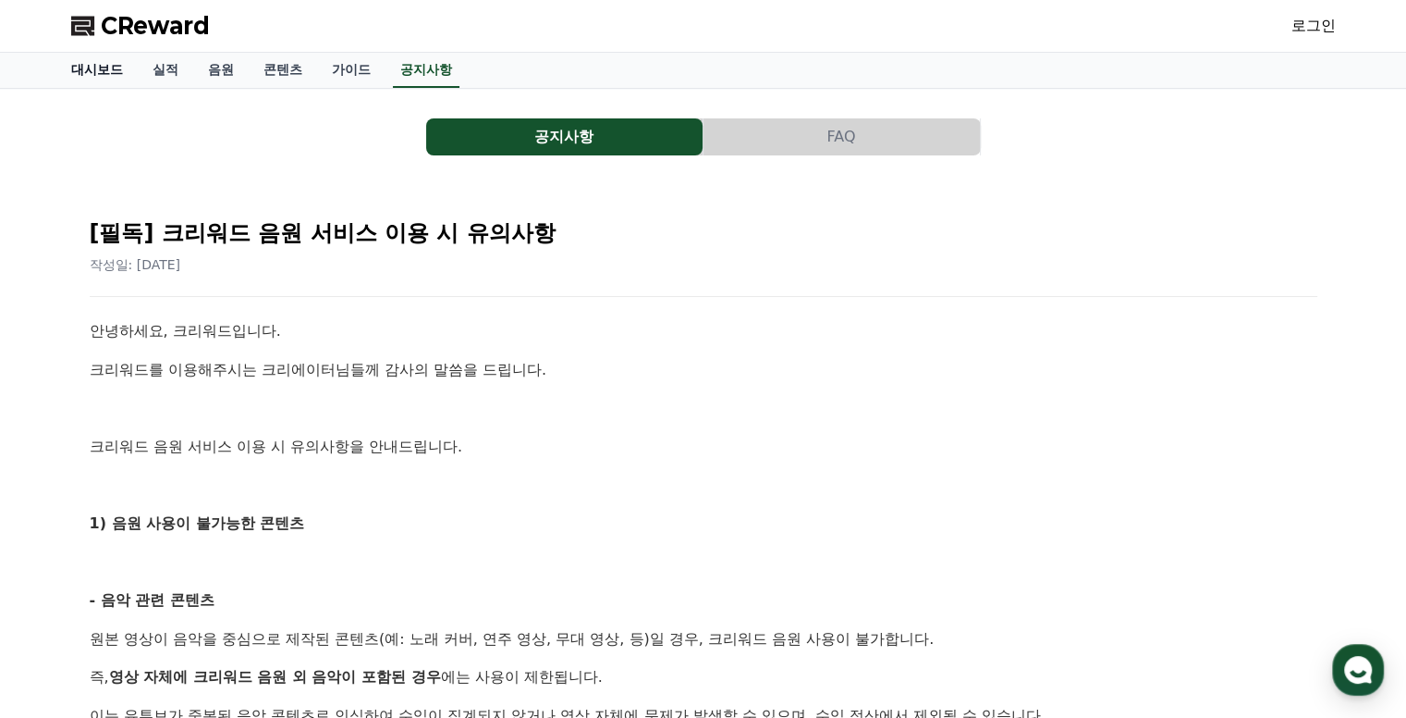
click at [96, 67] on link "대시보드" at bounding box center [96, 70] width 81 height 35
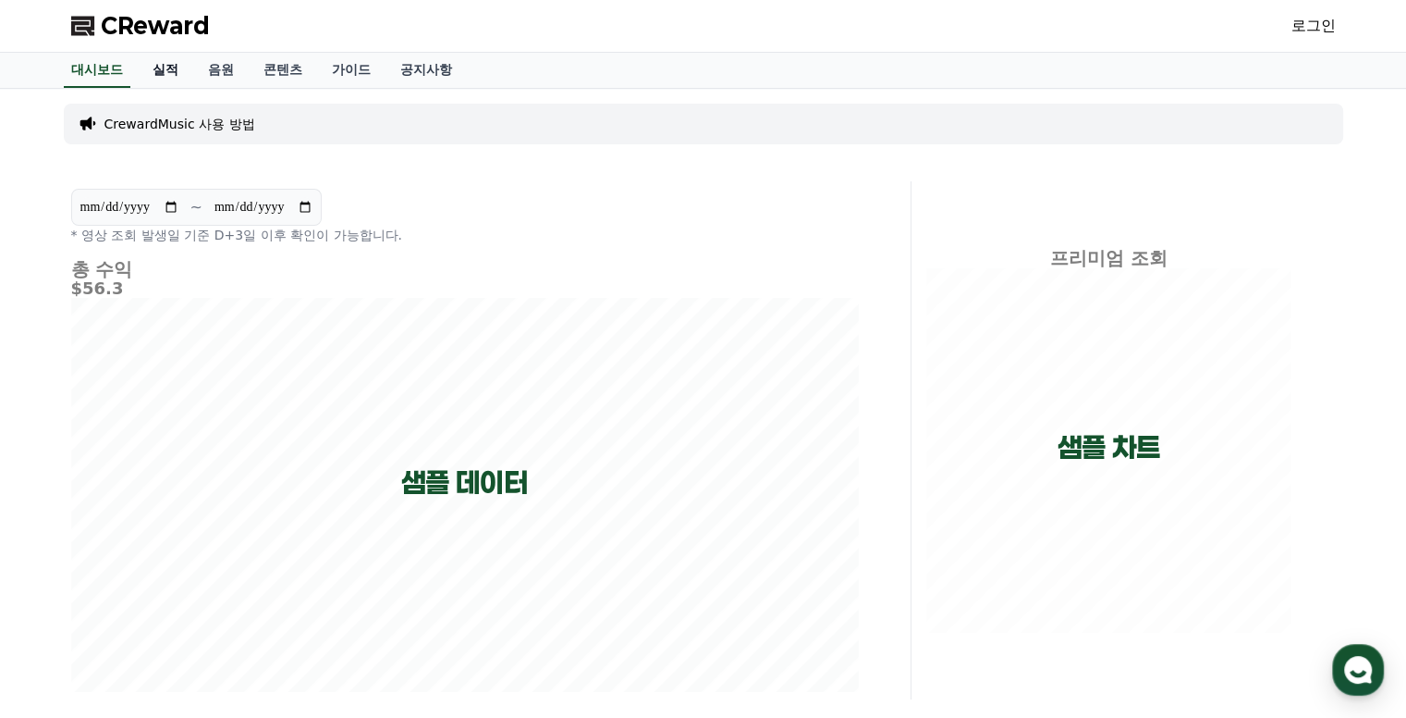
click at [168, 74] on link "실적" at bounding box center [165, 70] width 55 height 35
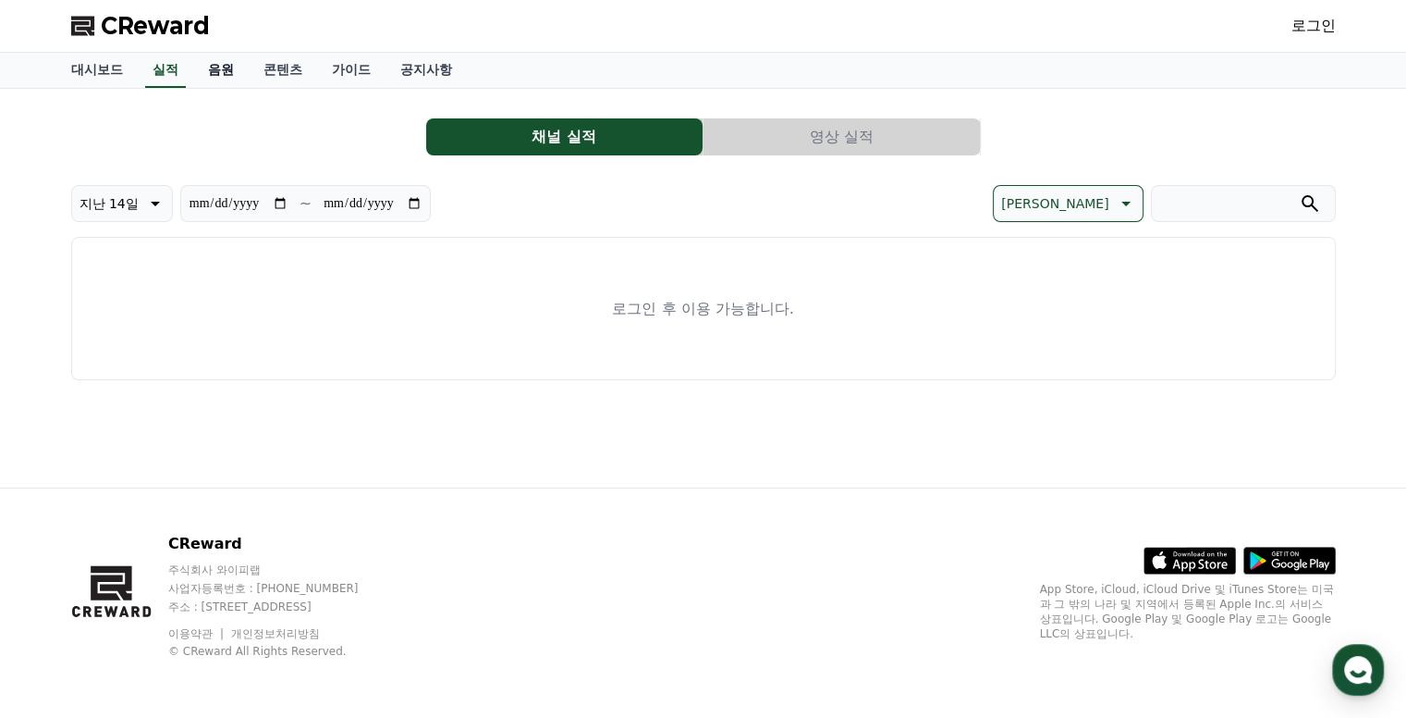
click at [203, 70] on link "음원" at bounding box center [220, 70] width 55 height 35
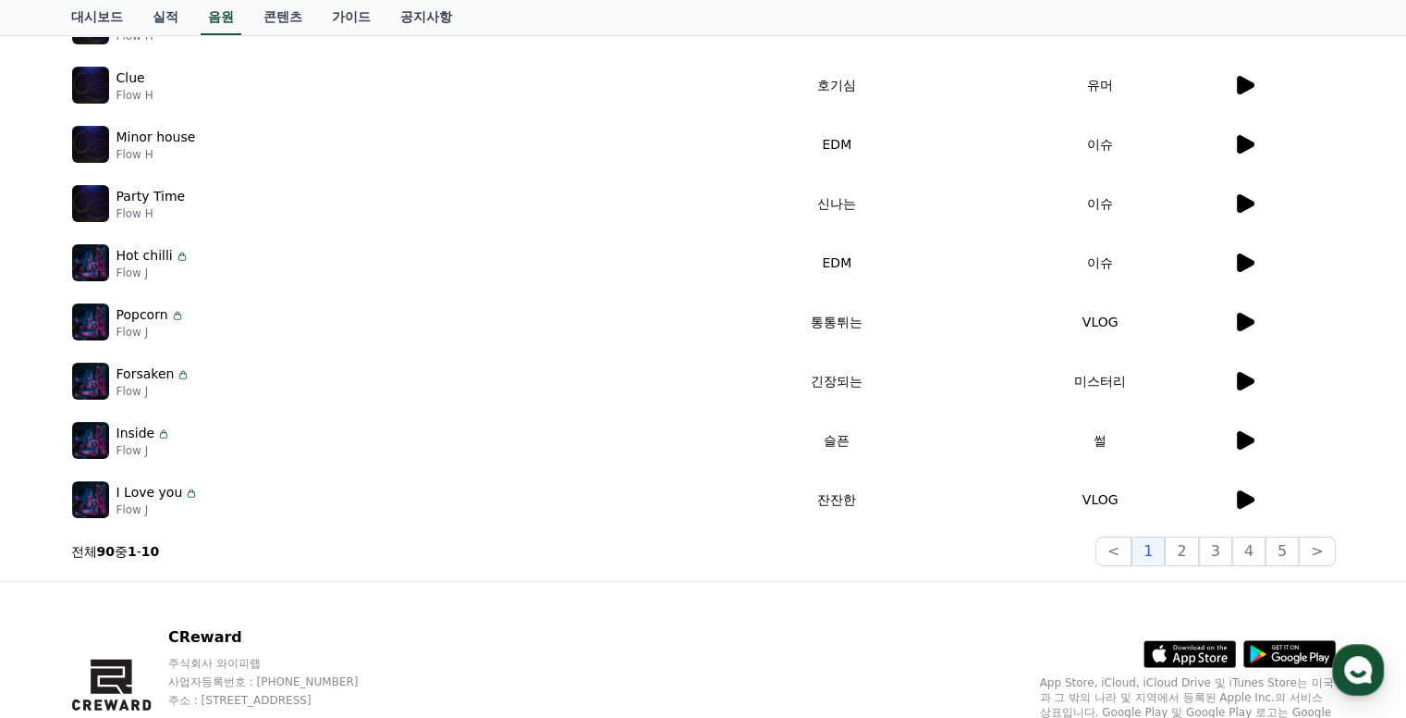
scroll to position [32, 0]
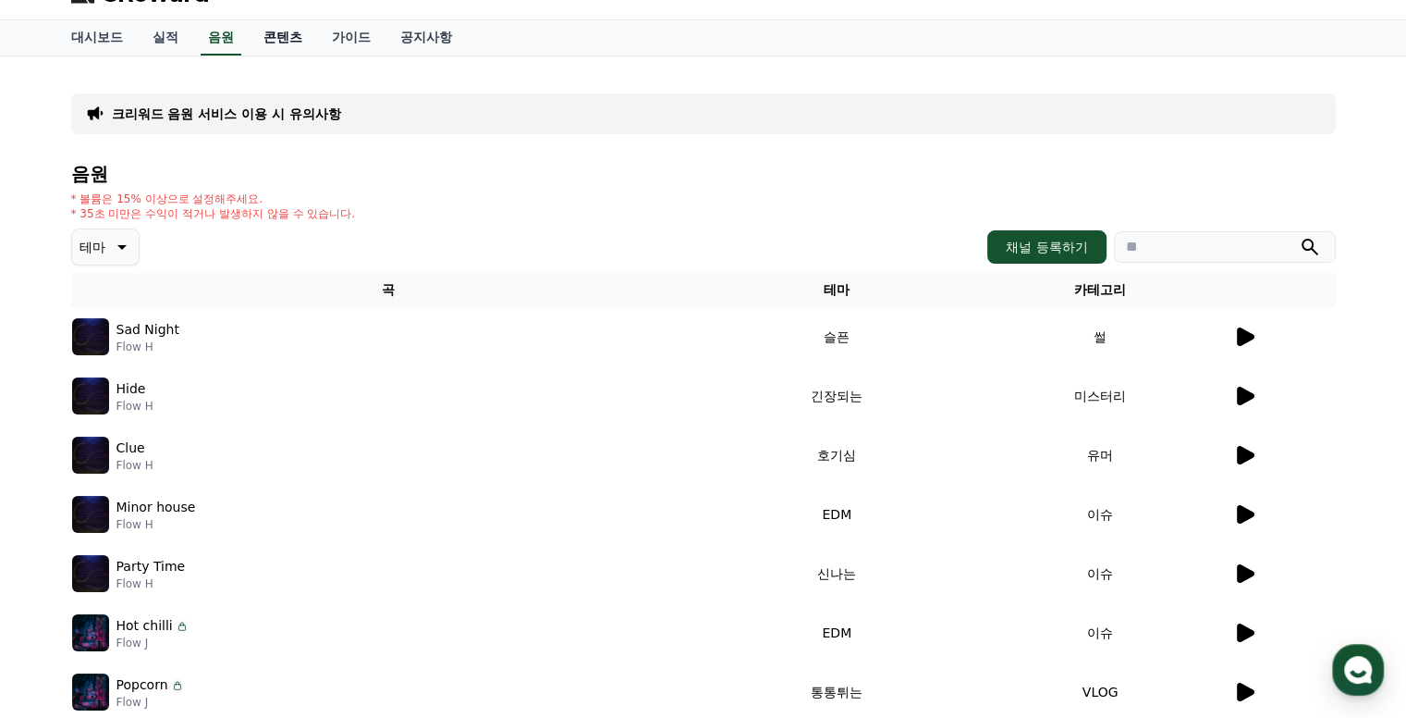
click at [289, 34] on link "콘텐츠" at bounding box center [283, 37] width 68 height 35
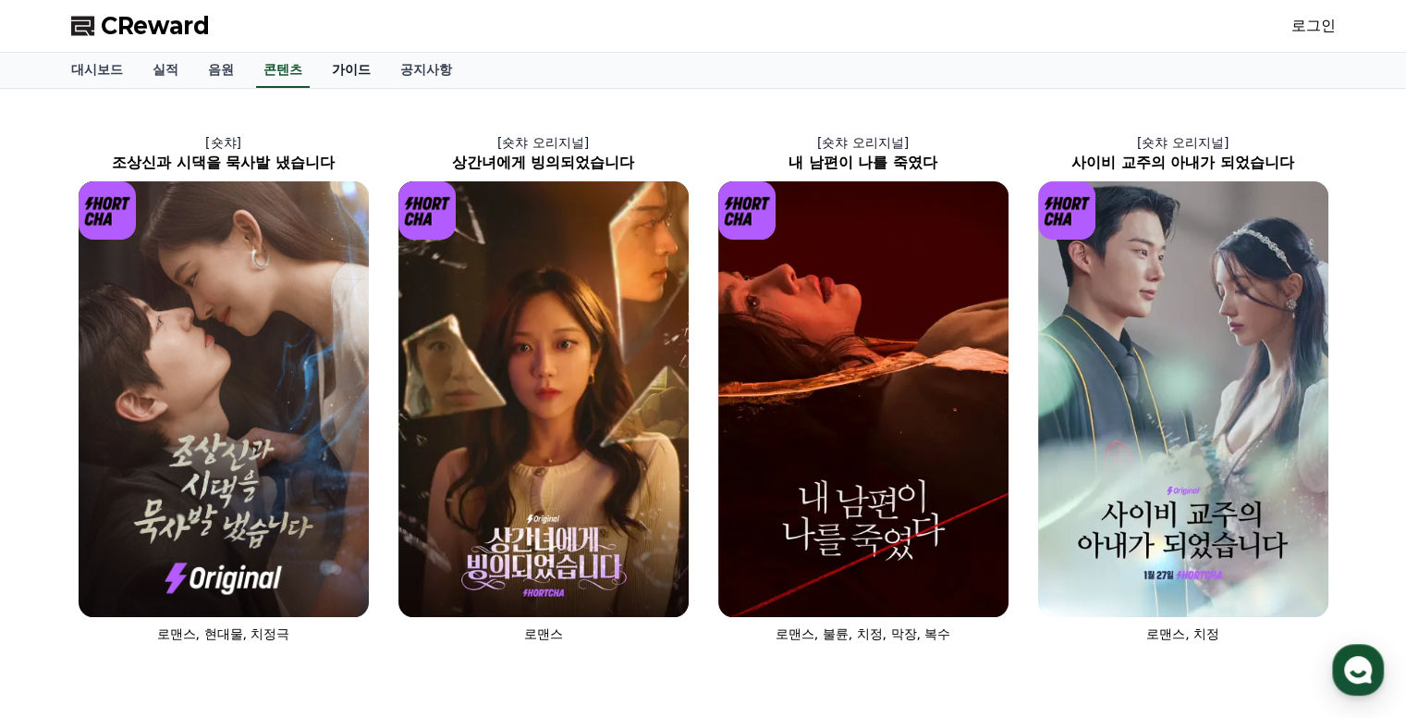
click at [362, 73] on link "가이드" at bounding box center [351, 70] width 68 height 35
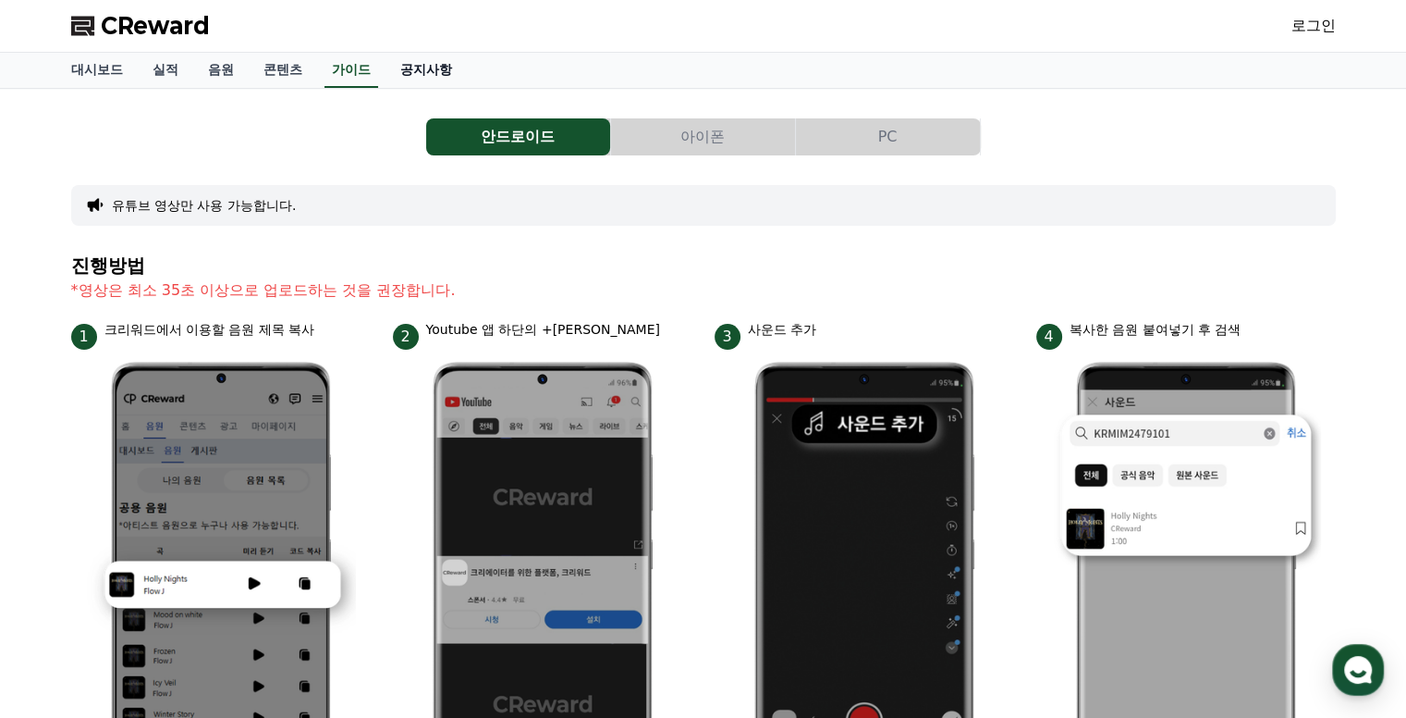
click at [432, 68] on link "공지사항" at bounding box center [426, 70] width 81 height 35
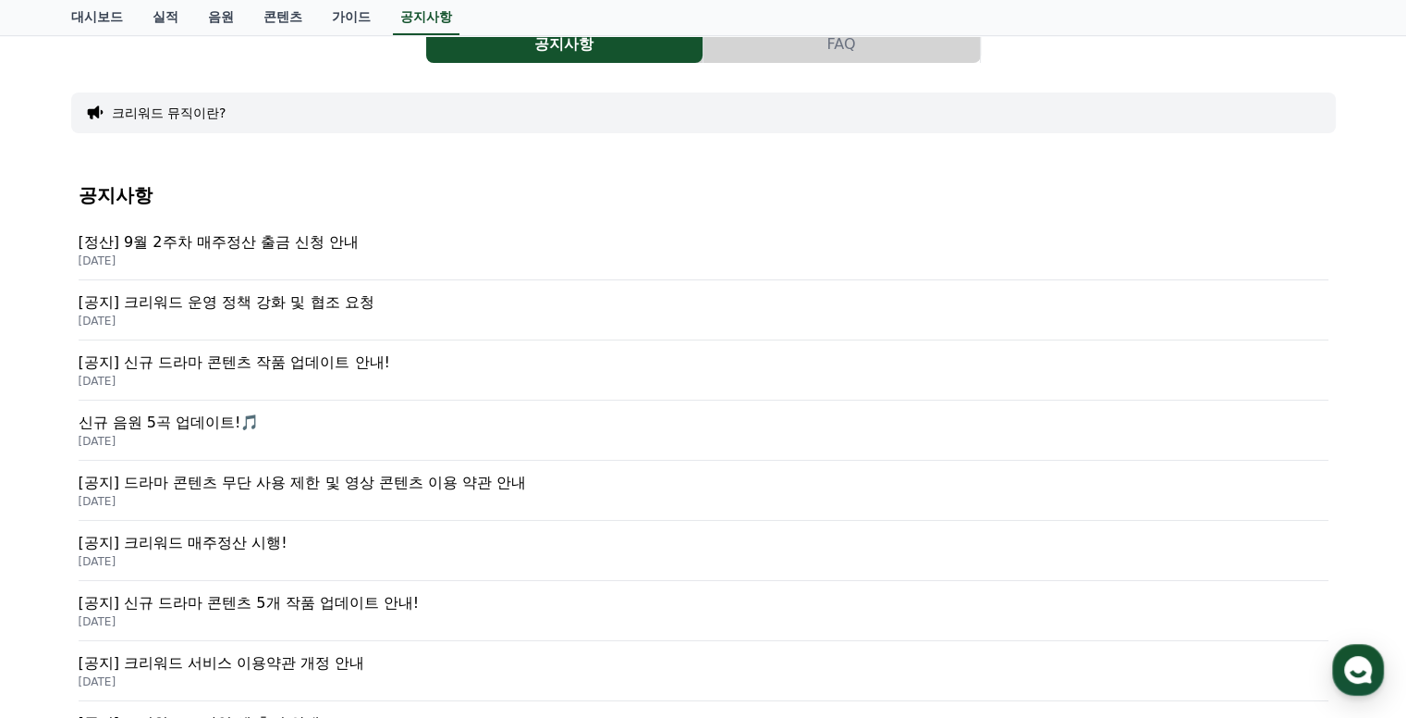
scroll to position [185, 0]
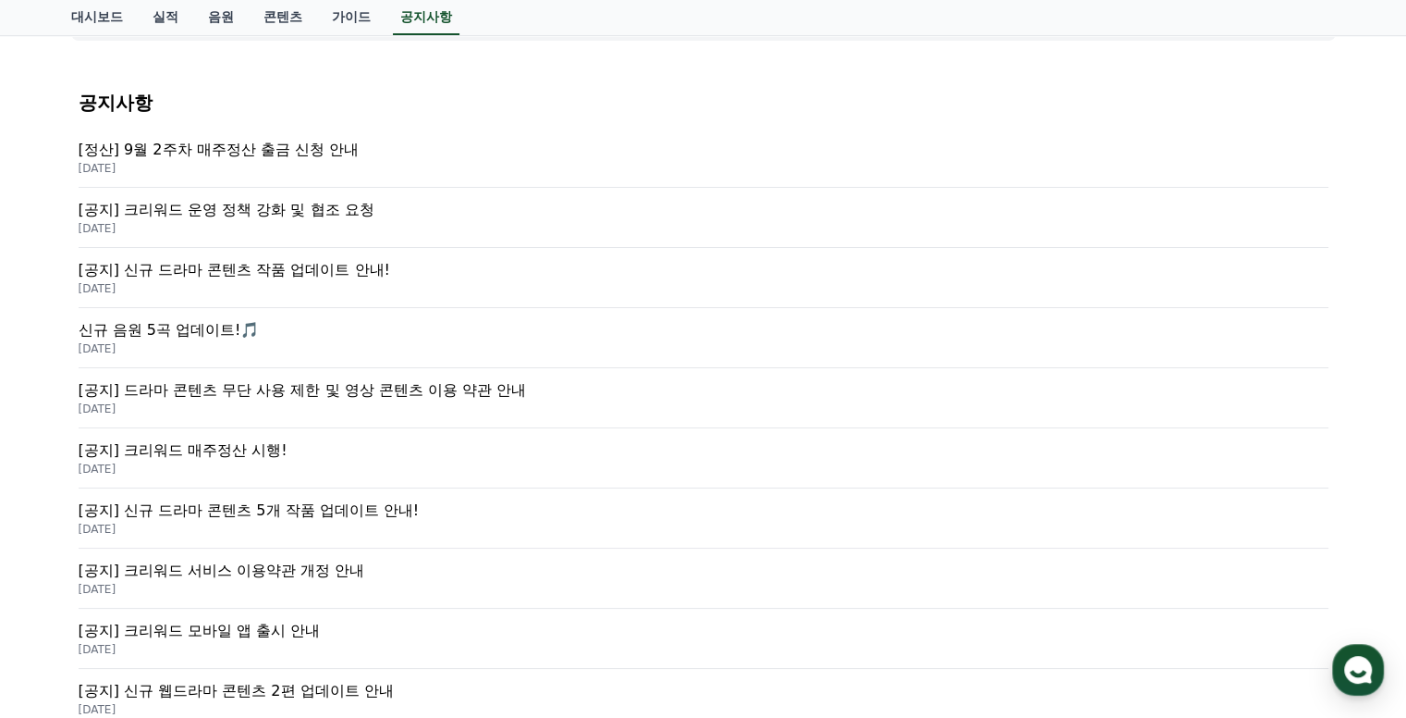
click at [444, 385] on p "[공지] 드라마 콘텐츠 무단 사용 제한 및 영상 콘텐츠 이용 약관 안내" at bounding box center [704, 390] width 1250 height 22
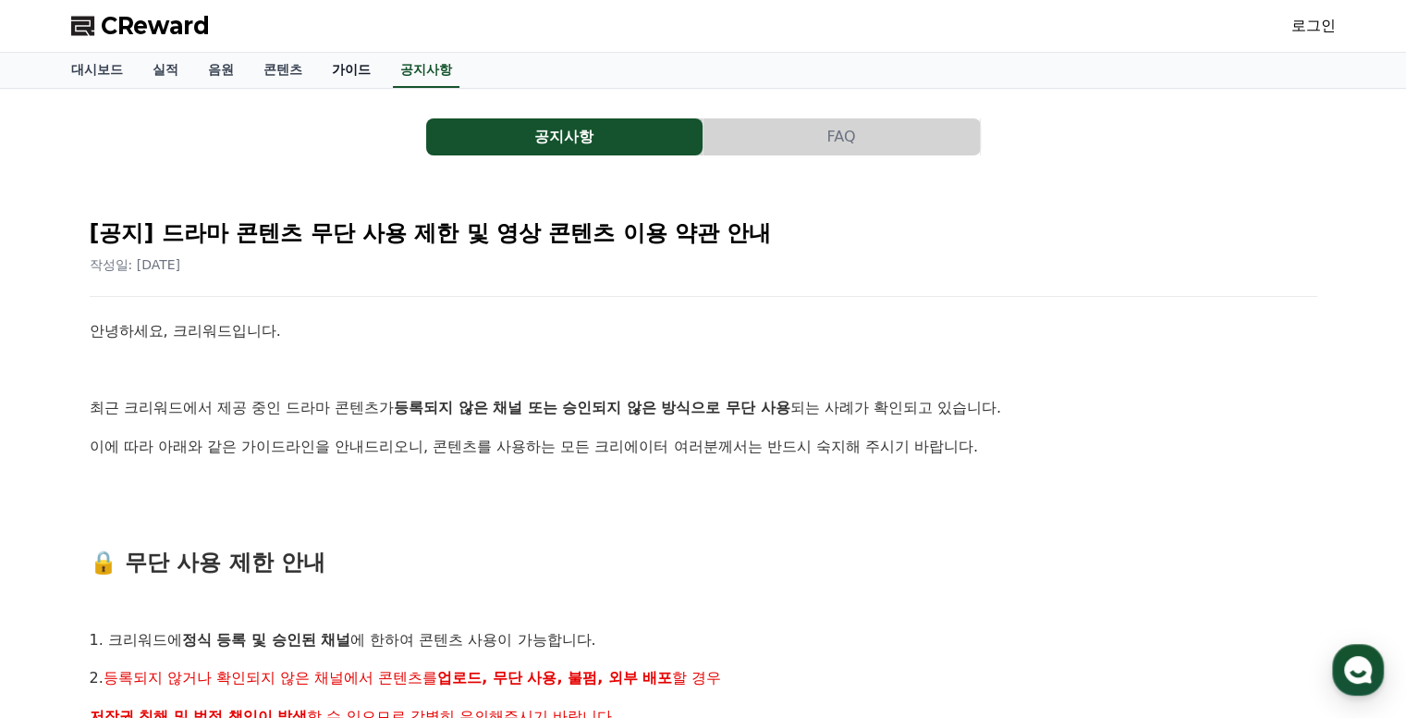
click at [352, 67] on link "가이드" at bounding box center [351, 70] width 68 height 35
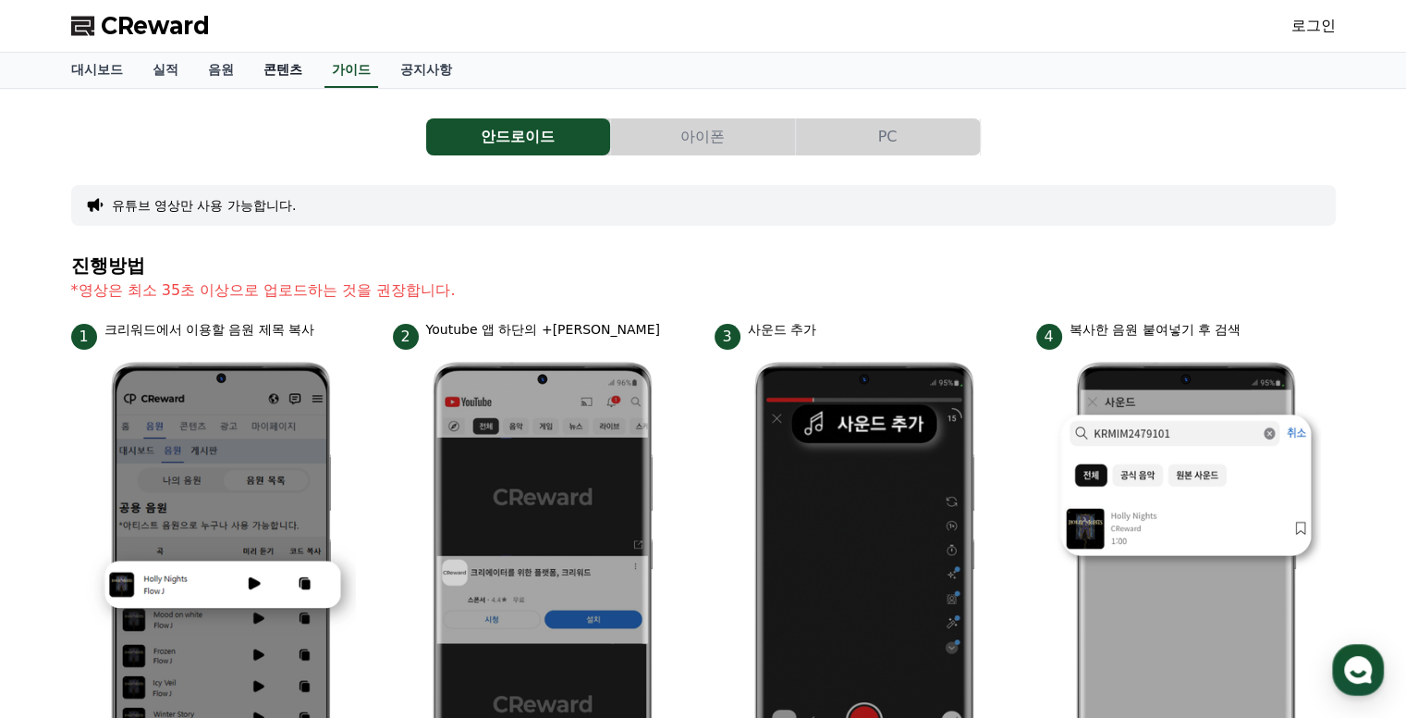
click at [291, 73] on link "콘텐츠" at bounding box center [283, 70] width 68 height 35
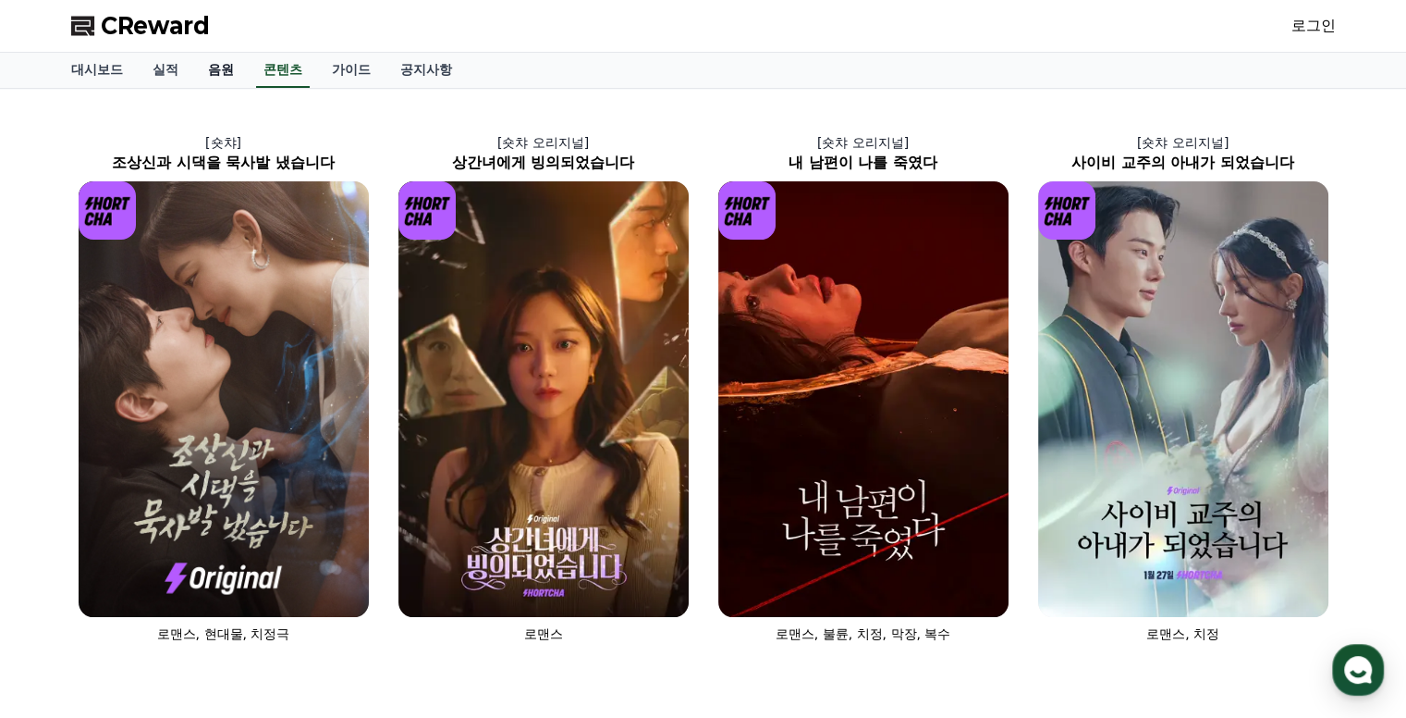
click at [228, 74] on link "음원" at bounding box center [220, 70] width 55 height 35
